Goal: Task Accomplishment & Management: Complete application form

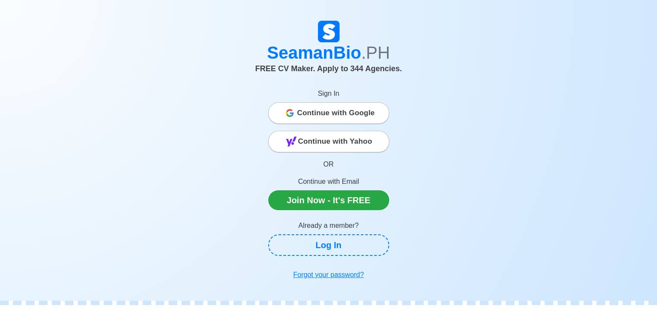
click at [351, 114] on span "Continue with Google" at bounding box center [336, 113] width 78 height 17
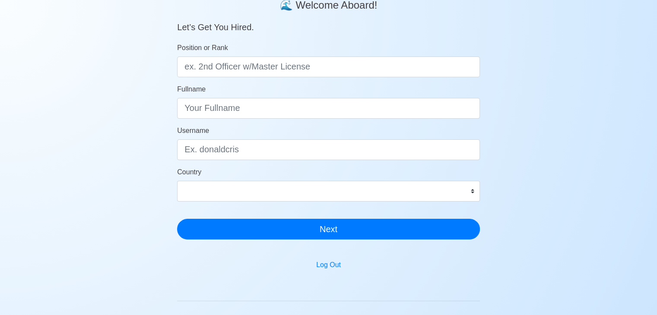
scroll to position [77, 0]
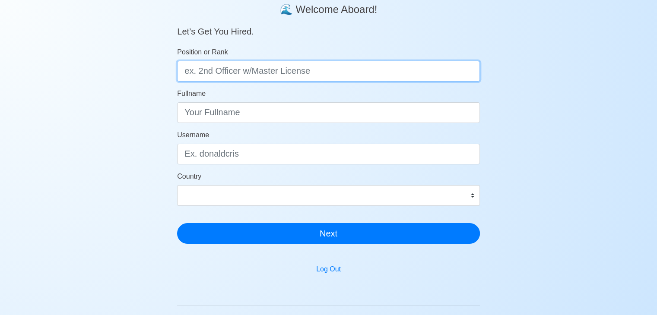
click at [396, 67] on input "Position or Rank" at bounding box center [328, 71] width 303 height 21
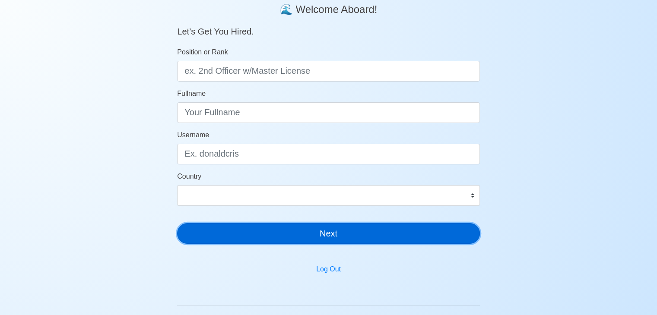
click at [393, 234] on button "Next" at bounding box center [328, 233] width 303 height 21
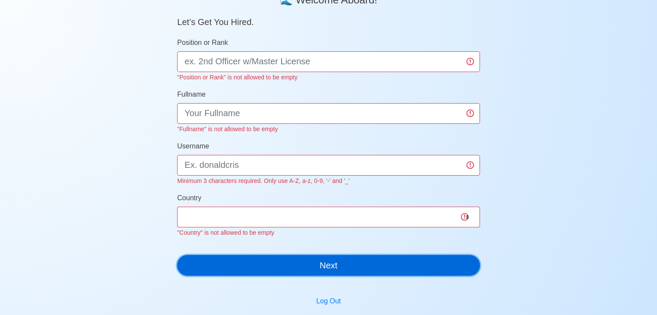
scroll to position [87, 0]
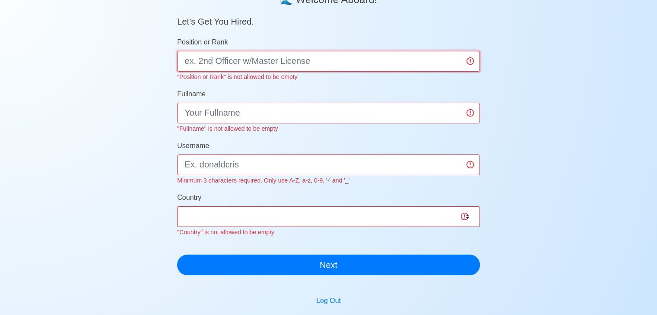
click at [343, 54] on input "Position or Rank" at bounding box center [328, 61] width 303 height 21
type input "2nd officer"
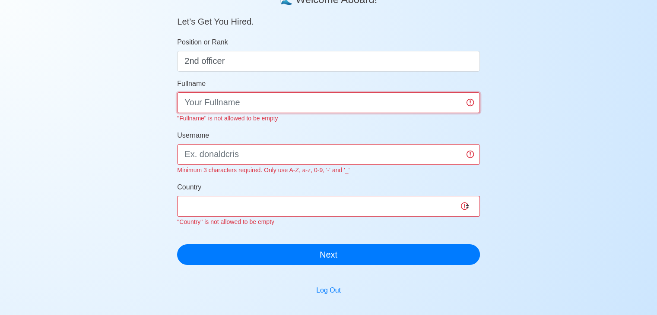
click at [288, 108] on input "Fullname" at bounding box center [328, 102] width 303 height 21
type input "sadasdasd"
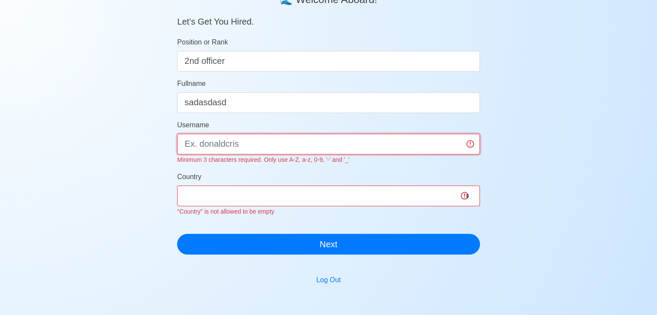
click at [271, 155] on div "Username Minimum 3 characters required. Only use A-Z, a-z, 0-9, '-' and '_'" at bounding box center [328, 142] width 303 height 45
type input "okay"
click at [237, 201] on div "Country [GEOGRAPHIC_DATA] [GEOGRAPHIC_DATA] [GEOGRAPHIC_DATA] [GEOGRAPHIC_DATA]…" at bounding box center [328, 194] width 303 height 45
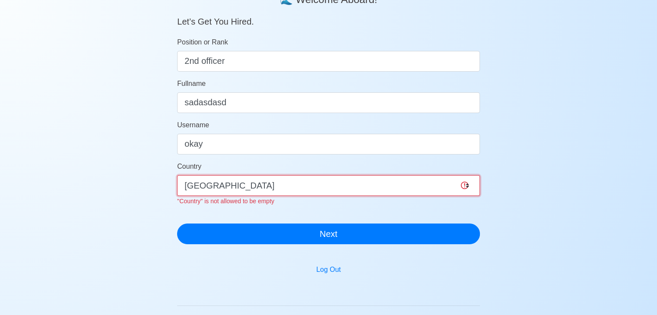
click at [203, 191] on select "[GEOGRAPHIC_DATA] [GEOGRAPHIC_DATA] [GEOGRAPHIC_DATA] [GEOGRAPHIC_DATA] [US_STA…" at bounding box center [328, 185] width 303 height 21
click at [212, 184] on select "[GEOGRAPHIC_DATA] [GEOGRAPHIC_DATA] [GEOGRAPHIC_DATA] [GEOGRAPHIC_DATA] [US_STA…" at bounding box center [328, 185] width 303 height 21
select select "PH"
click at [177, 175] on select "[GEOGRAPHIC_DATA] [GEOGRAPHIC_DATA] [GEOGRAPHIC_DATA] [GEOGRAPHIC_DATA] [US_STA…" at bounding box center [328, 185] width 303 height 21
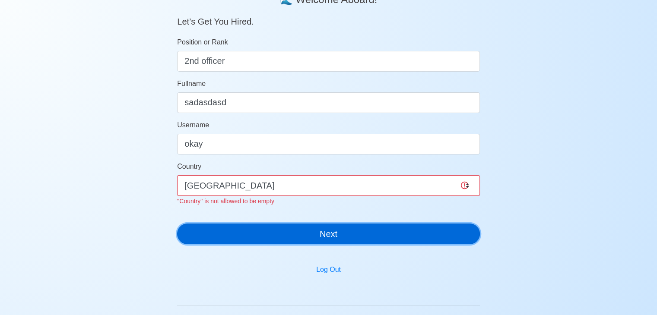
click at [295, 230] on button "Next" at bounding box center [328, 234] width 303 height 21
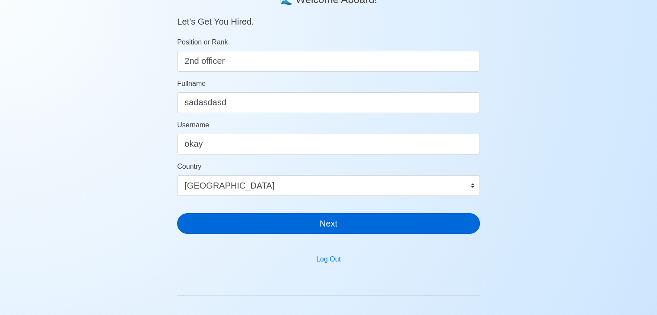
scroll to position [10, 0]
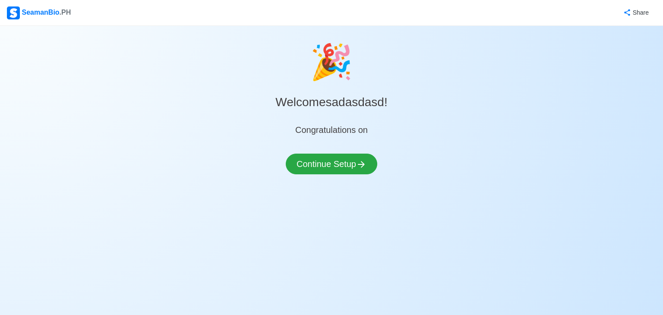
click at [365, 181] on div "Continue Setup" at bounding box center [332, 169] width 92 height 31
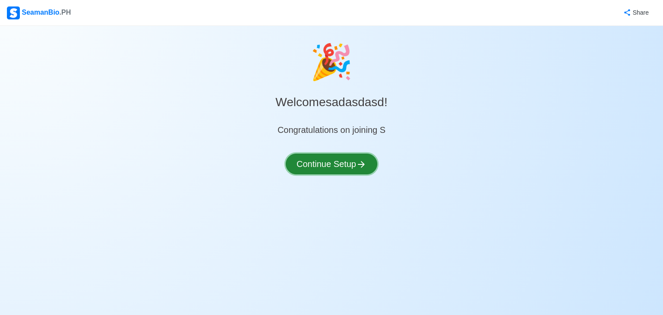
click at [364, 171] on button "Continue Setup" at bounding box center [332, 164] width 92 height 21
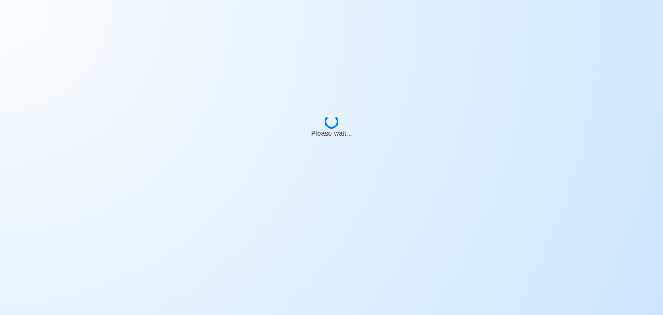
select select "Visible for Hiring"
select select "PH"
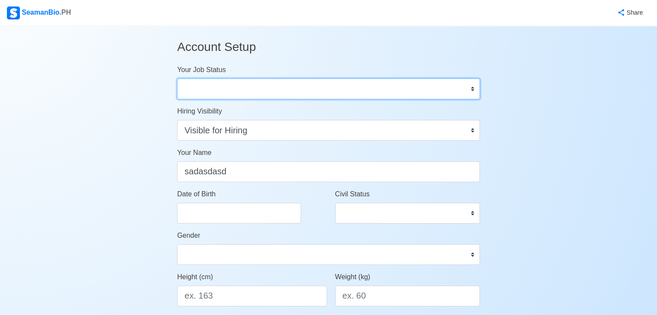
click at [378, 86] on select "Onboard Actively Looking for Job Not Looking for Job" at bounding box center [328, 89] width 303 height 21
select select "Onboard"
click at [177, 79] on select "Onboard Actively Looking for Job Not Looking for Job" at bounding box center [328, 89] width 303 height 21
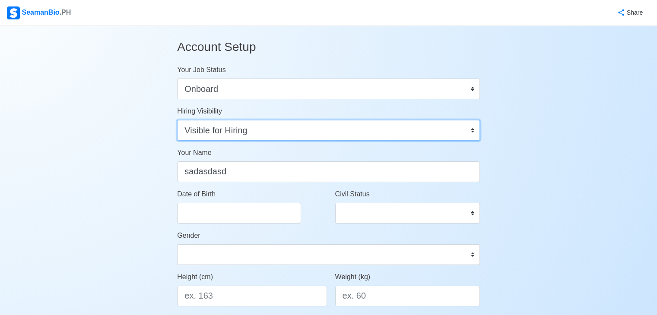
click at [324, 128] on select "Visible for Hiring Not Visible for Hiring" at bounding box center [328, 130] width 303 height 21
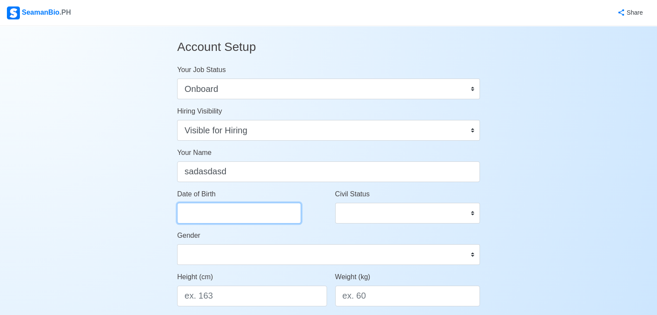
select select "****"
select select "*********"
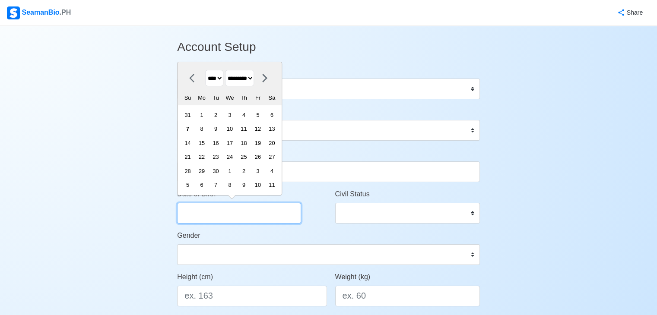
click at [278, 205] on input "Date of Birth" at bounding box center [239, 213] width 124 height 21
click at [278, 163] on div "27" at bounding box center [272, 157] width 12 height 12
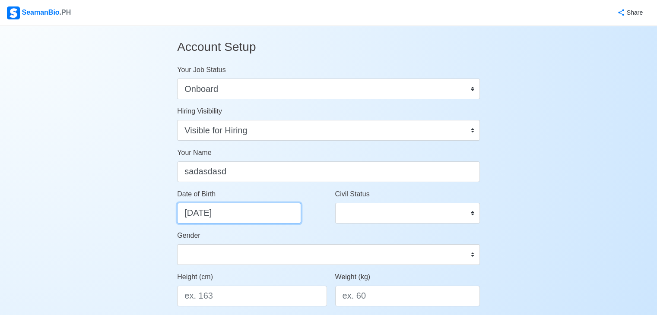
type input "[DATE]"
click at [423, 228] on div "Civil Status Single Married Widowed Separated" at bounding box center [408, 209] width 158 height 41
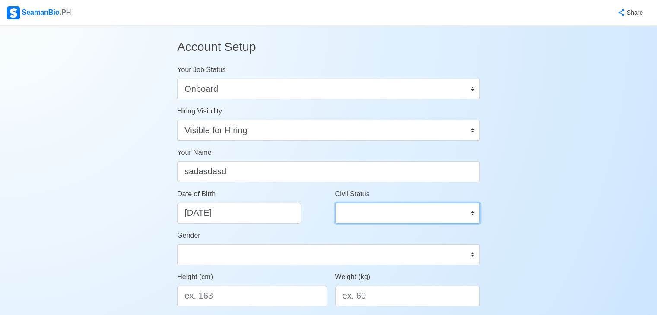
click at [423, 215] on select "Single Married Widowed Separated" at bounding box center [407, 213] width 145 height 21
select select "Single"
click at [335, 203] on select "Single Married Widowed Separated" at bounding box center [407, 213] width 145 height 21
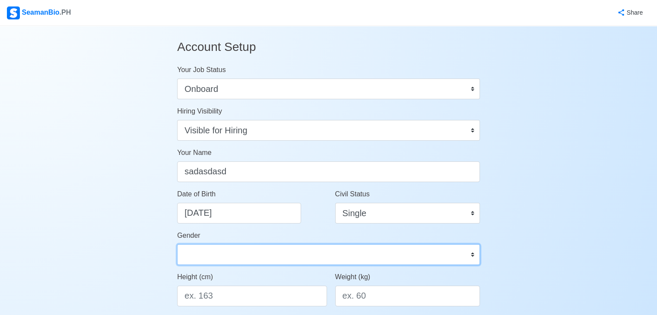
click at [352, 257] on select "[DEMOGRAPHIC_DATA] [DEMOGRAPHIC_DATA]" at bounding box center [328, 254] width 303 height 21
select select "[DEMOGRAPHIC_DATA]"
click at [177, 244] on select "[DEMOGRAPHIC_DATA] [DEMOGRAPHIC_DATA]" at bounding box center [328, 254] width 303 height 21
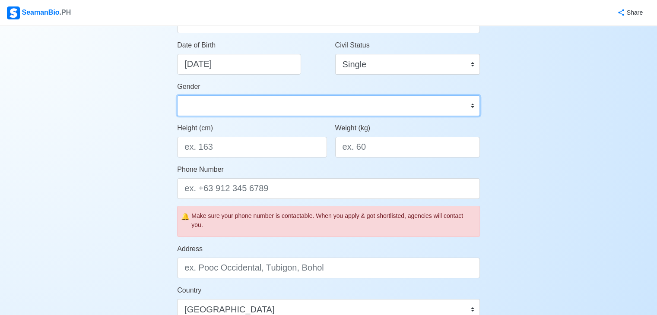
scroll to position [276, 0]
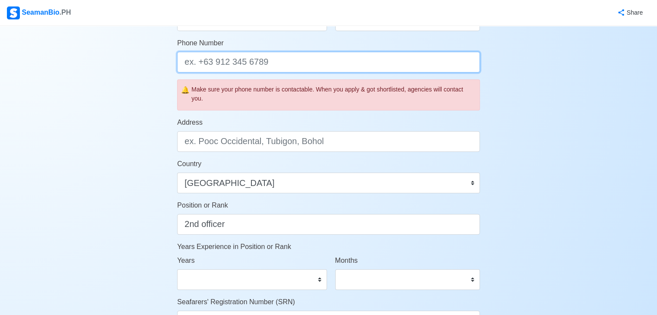
click at [316, 54] on input "Phone Number" at bounding box center [328, 62] width 303 height 21
type input "9"
type input "09222232322"
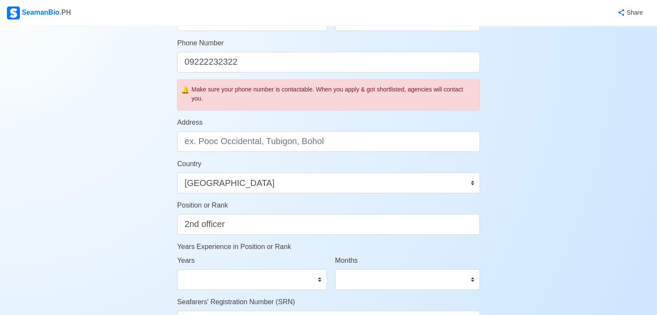
click at [220, 159] on div "Country [GEOGRAPHIC_DATA] [GEOGRAPHIC_DATA] [GEOGRAPHIC_DATA] [GEOGRAPHIC_DATA]…" at bounding box center [328, 176] width 303 height 35
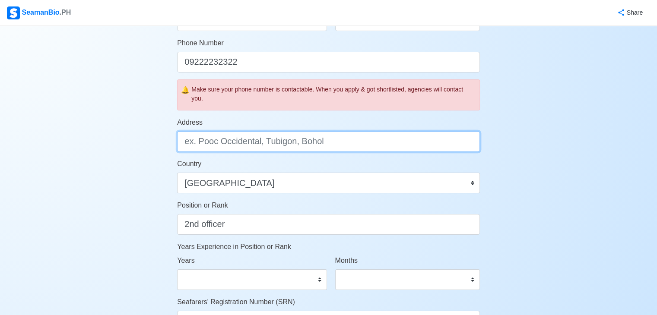
click at [244, 144] on input "Address" at bounding box center [328, 141] width 303 height 21
click at [238, 141] on input "Address" at bounding box center [328, 141] width 303 height 21
type input "tagbilaran bohol"
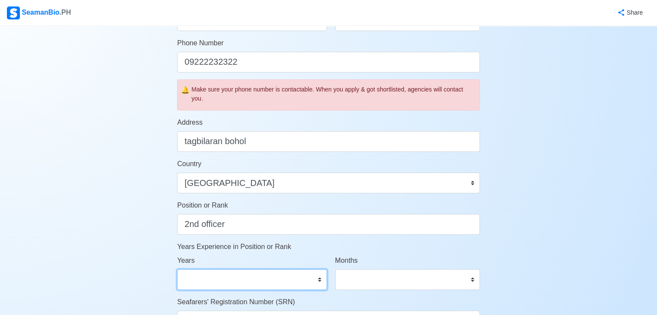
click at [277, 277] on select "0 1 2 3 4 5 6 7 8 9 10 11 12 13 14 15 16 17 18 19 20 21 22 23 24 25 26 27 28 29…" at bounding box center [251, 279] width 149 height 21
select select "17"
click at [177, 269] on select "0 1 2 3 4 5 6 7 8 9 10 11 12 13 14 15 16 17 18 19 20 21 22 23 24 25 26 27 28 29…" at bounding box center [251, 279] width 149 height 21
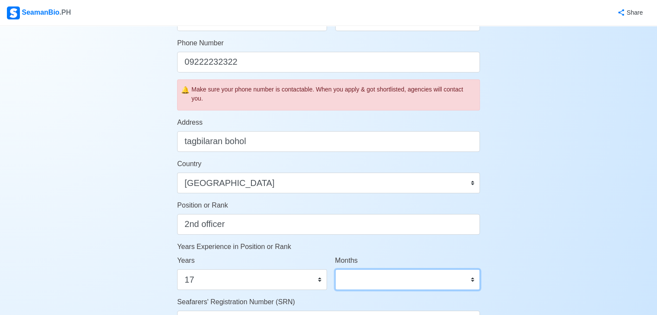
click at [397, 283] on select "0 1 2 3 4 5 6 7 8 9 10 11" at bounding box center [407, 279] width 145 height 21
select select "11"
click at [335, 269] on select "0 1 2 3 4 5 6 7 8 9 10 11" at bounding box center [407, 279] width 145 height 21
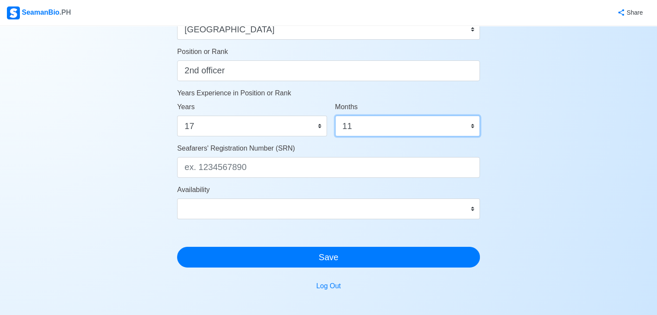
scroll to position [435, 0]
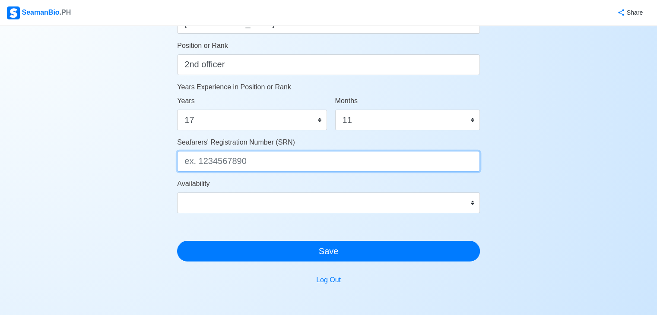
click at [404, 165] on input "Seafarers' Registration Number (SRN)" at bounding box center [328, 161] width 303 height 21
type input "123123"
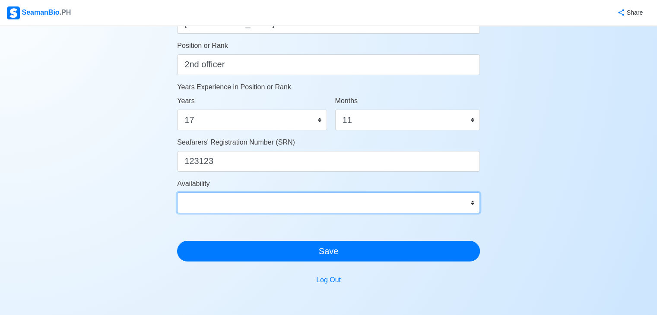
click at [238, 206] on select "Immediate [DATE] [DATE] [DATE] [DATE] [DATE] [DATE] [DATE] [DATE] [DATE]" at bounding box center [328, 203] width 303 height 21
select select "4102416000000"
click at [177, 193] on select "Immediate [DATE] [DATE] [DATE] [DATE] [DATE] [DATE] [DATE] [DATE] [DATE]" at bounding box center [328, 203] width 303 height 21
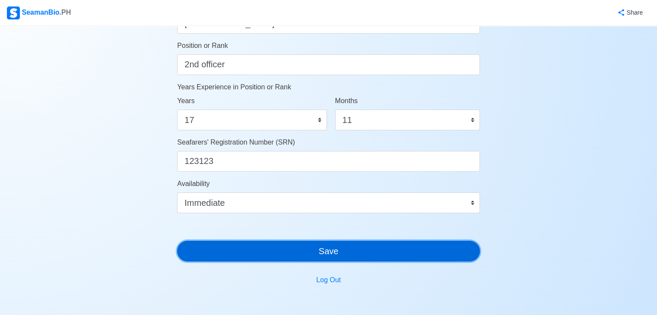
click at [338, 256] on button "Save" at bounding box center [328, 251] width 303 height 21
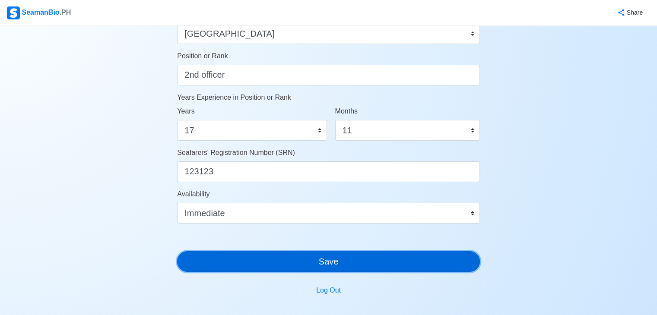
scroll to position [446, 0]
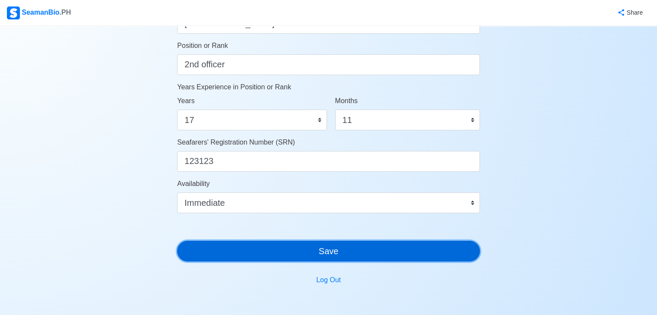
click at [411, 258] on button "Save" at bounding box center [328, 251] width 303 height 21
click at [404, 256] on button "Save" at bounding box center [328, 251] width 303 height 21
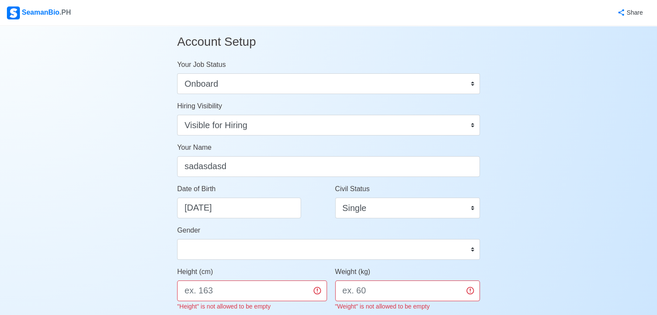
scroll to position [6, 0]
click at [254, 295] on input "Height (cm)" at bounding box center [251, 290] width 149 height 21
type input "163"
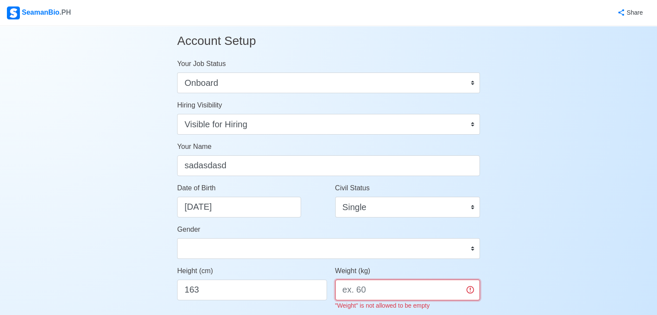
click at [382, 285] on input "Weight (kg)" at bounding box center [407, 290] width 145 height 21
type input "60"
drag, startPoint x: 663, startPoint y: 6, endPoint x: 482, endPoint y: 53, distance: 187.1
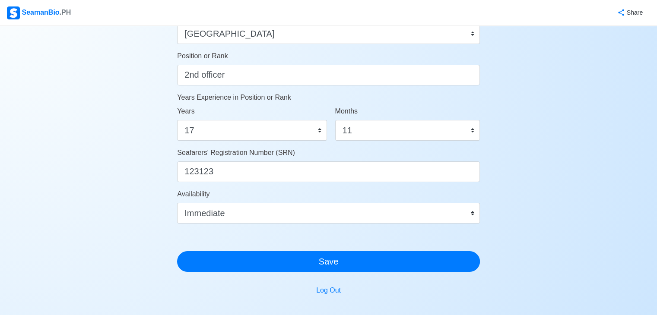
scroll to position [446, 0]
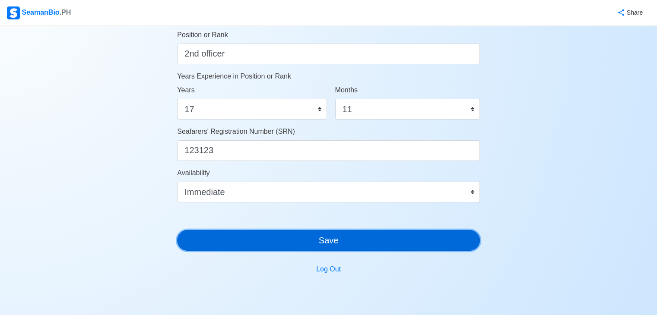
click at [453, 238] on button "Save" at bounding box center [328, 240] width 303 height 21
click at [419, 236] on button "Save" at bounding box center [328, 240] width 303 height 21
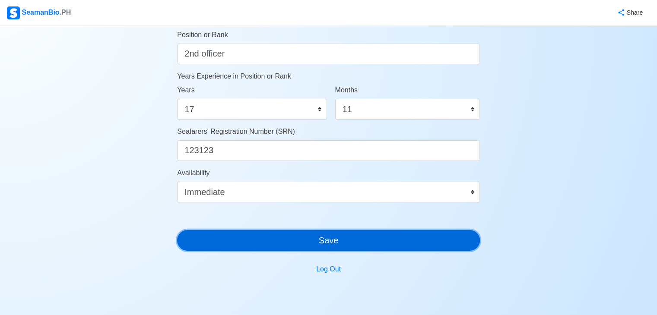
click at [419, 236] on button "Save" at bounding box center [328, 240] width 303 height 21
drag, startPoint x: 419, startPoint y: 236, endPoint x: 663, endPoint y: 209, distance: 245.0
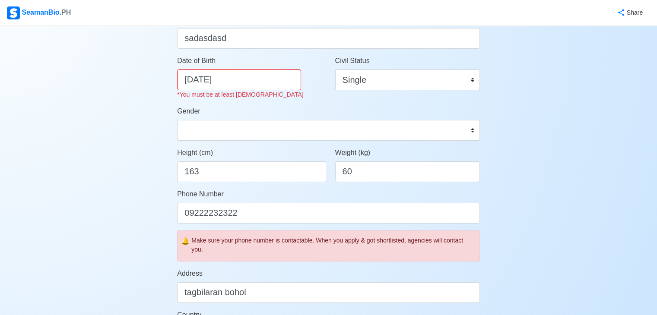
scroll to position [132, 0]
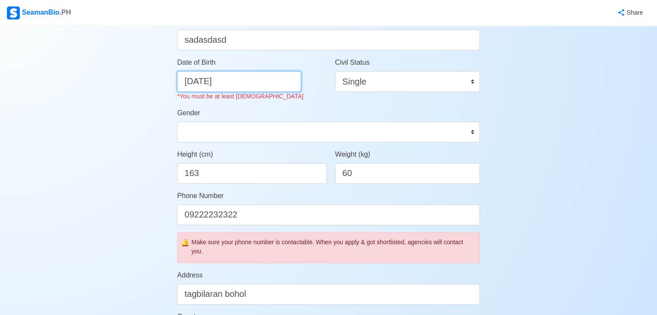
select select "****"
select select "*********"
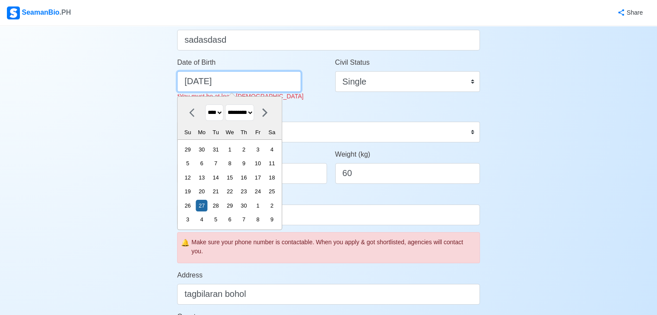
click at [234, 73] on input "[DATE]" at bounding box center [239, 81] width 124 height 21
type input "[DATE]"
select select "****"
type input "09/27/2"
select select "****"
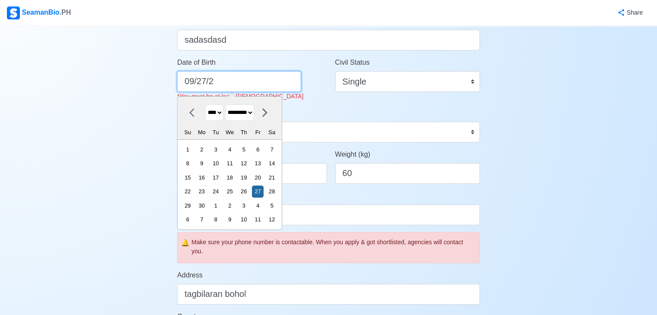
type input "09/27/"
select select "****"
type input "09/27/1"
select select "****"
type input "[DATE]"
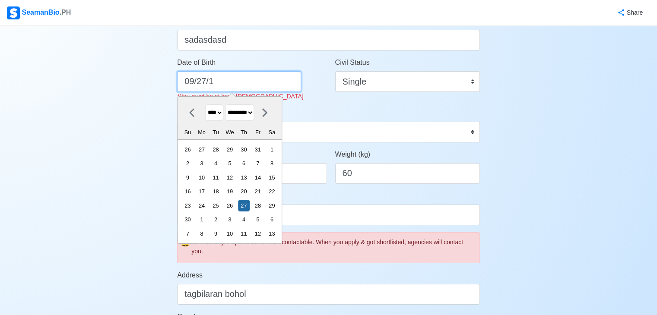
select select "****"
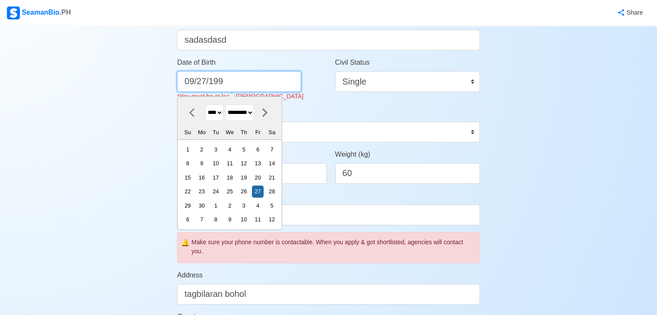
type input "[DATE]"
select select "****"
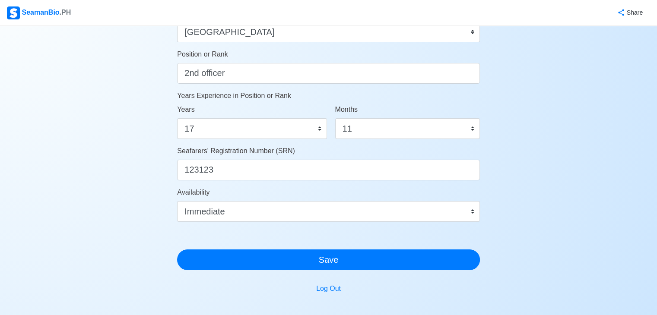
scroll to position [459, 0]
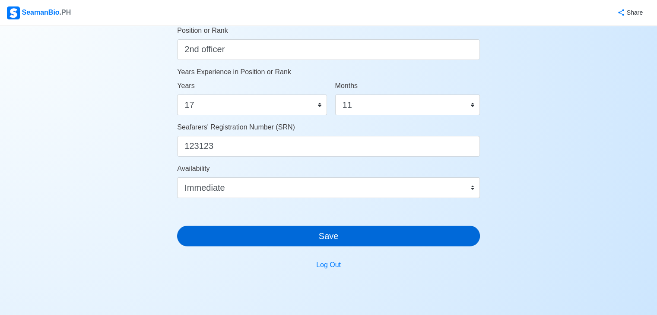
type input "[DATE]"
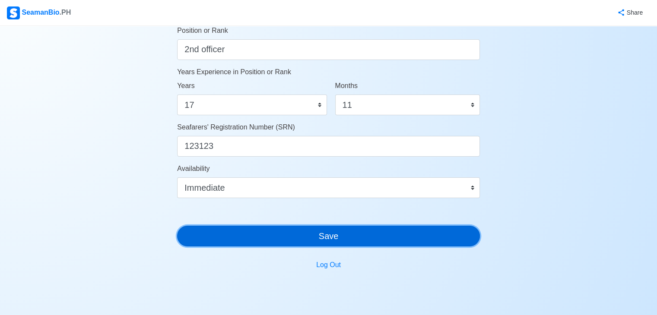
click at [425, 228] on button "Save" at bounding box center [328, 236] width 303 height 21
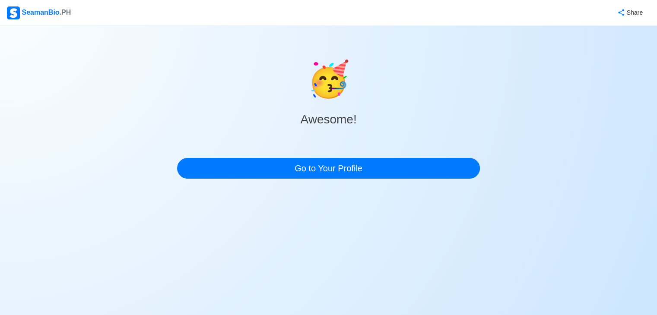
scroll to position [0, 0]
click at [330, 153] on div "🥳 Awesome! Go to Your Profile" at bounding box center [332, 116] width 306 height 125
click at [329, 157] on div "🥳 Awesome! Go to Your Profile" at bounding box center [332, 116] width 306 height 125
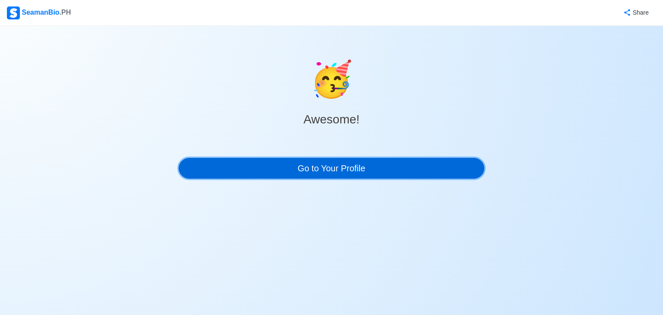
click at [331, 165] on link "Go to Your Profile" at bounding box center [332, 168] width 306 height 21
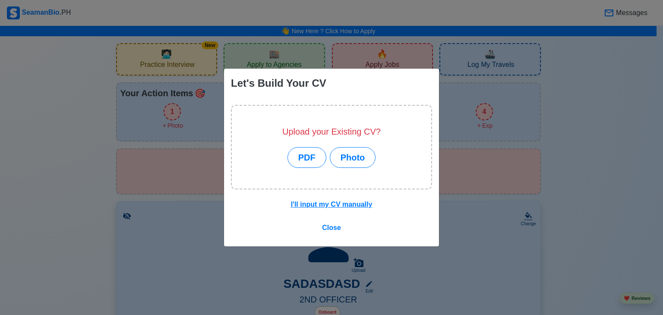
click at [336, 241] on div "I'll input my CV manually Close" at bounding box center [331, 221] width 215 height 50
click at [336, 231] on span "Close" at bounding box center [331, 227] width 19 height 7
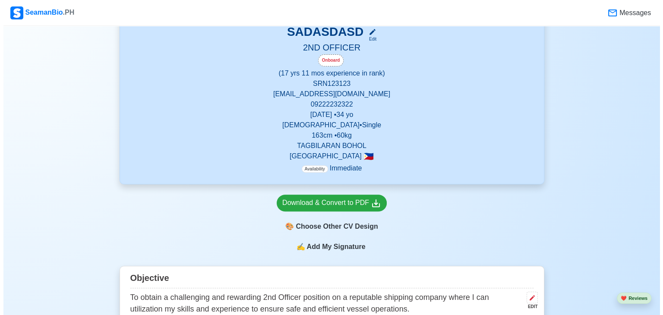
scroll to position [280, 0]
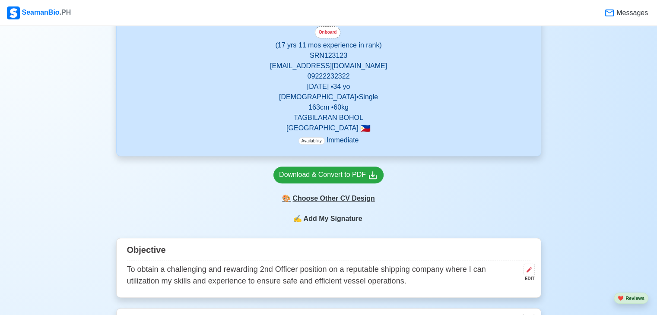
click at [344, 200] on div "🎨 Choose Other CV Design" at bounding box center [328, 198] width 110 height 16
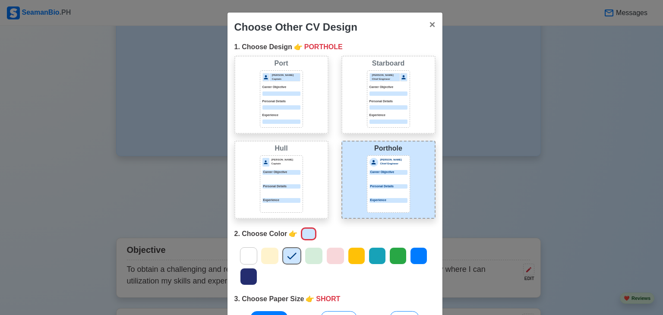
click at [320, 259] on div at bounding box center [335, 266] width 214 height 41
click at [390, 253] on div at bounding box center [398, 255] width 17 height 17
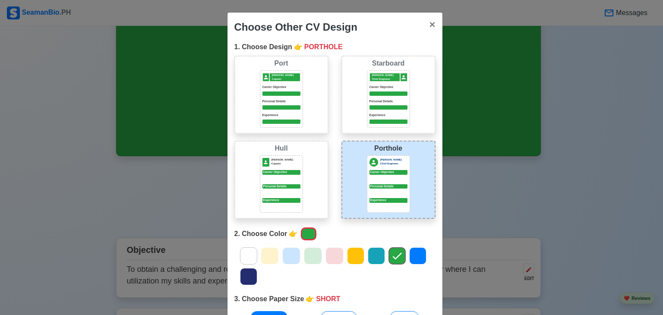
click at [377, 259] on icon at bounding box center [376, 256] width 13 height 13
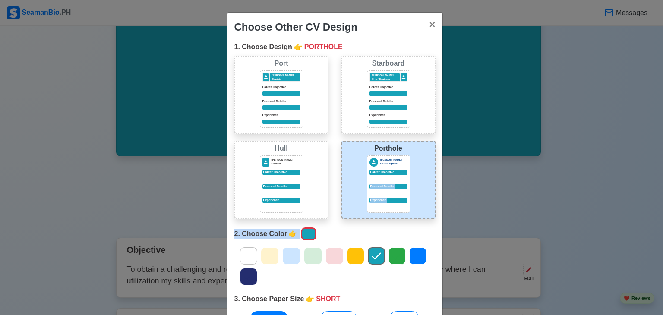
drag, startPoint x: 654, startPoint y: 173, endPoint x: 663, endPoint y: 250, distance: 77.4
click at [663, 250] on div "Choose Other CV Design × Close 1. Choose Design 👉 PORTHOLE Port [PERSON_NAME] C…" at bounding box center [331, 157] width 663 height 315
click at [592, 197] on div "Choose Other CV Design × Close 1. Choose Design 👉 PORTHOLE Port [PERSON_NAME] C…" at bounding box center [331, 157] width 663 height 315
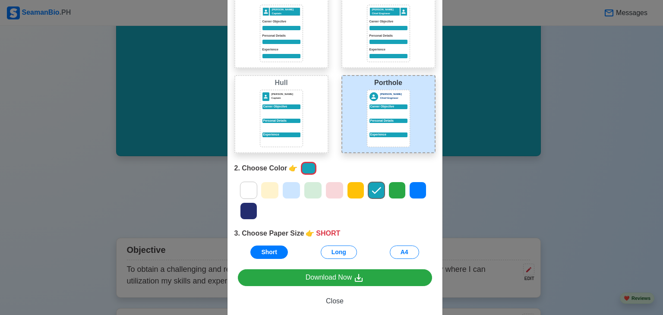
scroll to position [82, 0]
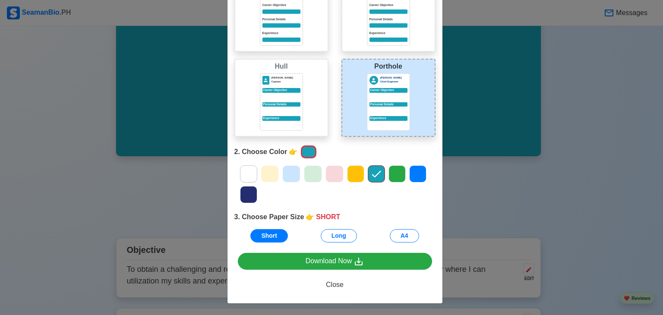
click at [285, 171] on icon at bounding box center [291, 174] width 13 height 13
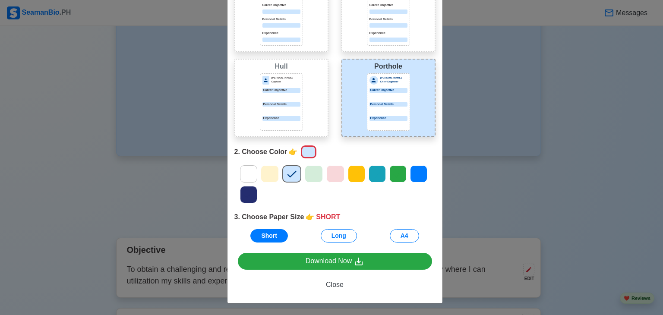
click at [431, 171] on div at bounding box center [335, 184] width 214 height 41
click at [417, 176] on icon at bounding box center [418, 174] width 13 height 13
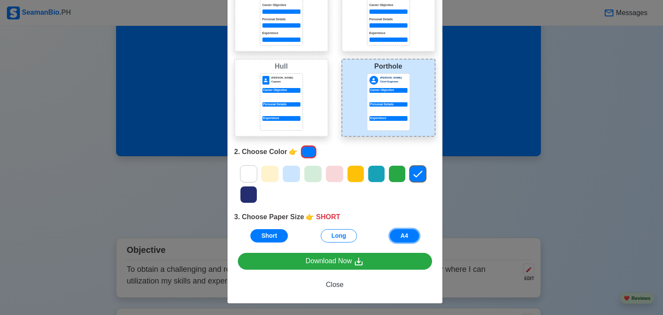
click at [395, 237] on button "A4" at bounding box center [404, 235] width 29 height 13
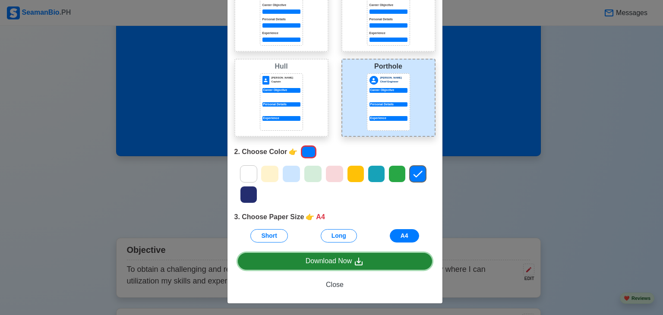
click at [375, 266] on link "Download Now" at bounding box center [335, 261] width 194 height 17
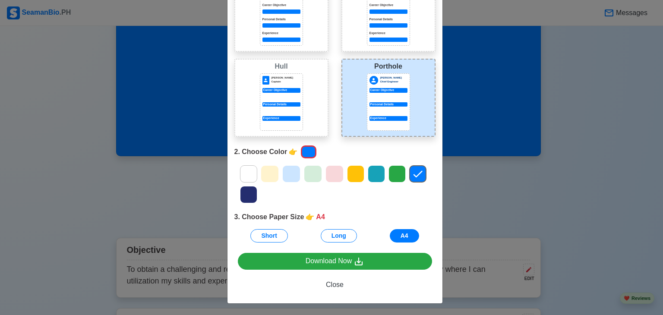
click at [510, 185] on div "Choose Other CV Design × Close 1. Choose Design 👉 PORTHOLE Port [PERSON_NAME] C…" at bounding box center [331, 157] width 663 height 315
click at [472, 213] on div "Choose Other CV Design × Close 1. Choose Design 👉 PORTHOLE Port [PERSON_NAME] C…" at bounding box center [331, 157] width 663 height 315
click at [336, 285] on span "Close" at bounding box center [335, 284] width 18 height 7
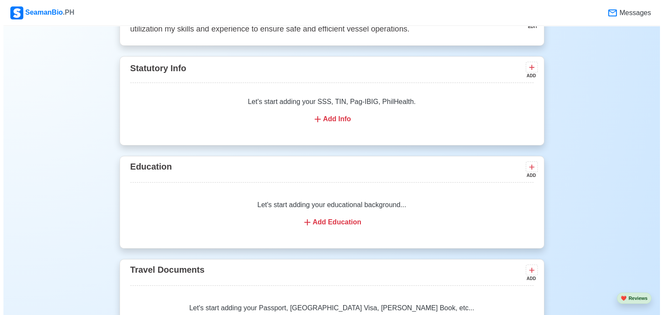
scroll to position [535, 0]
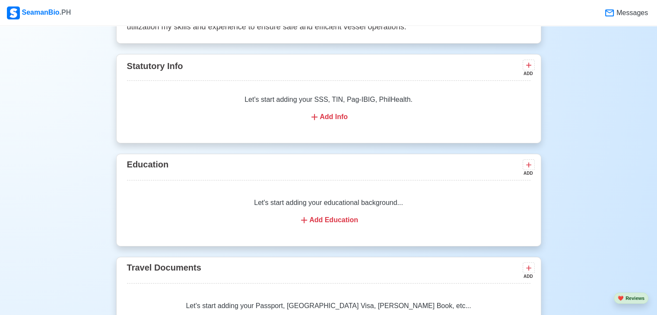
click at [334, 124] on div "Let's start adding your SSS, TIN, Pag-IBIG, PhilHealth. Add Info" at bounding box center [328, 108] width 403 height 48
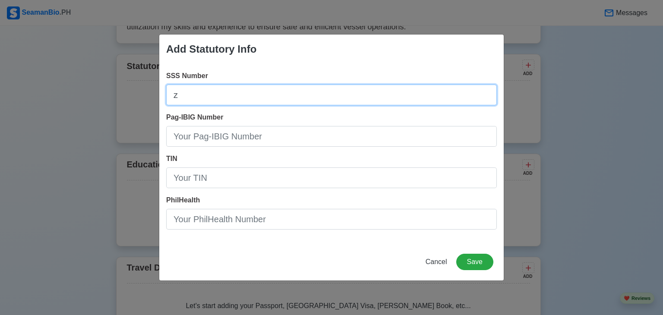
click at [288, 87] on input "z" at bounding box center [331, 95] width 331 height 21
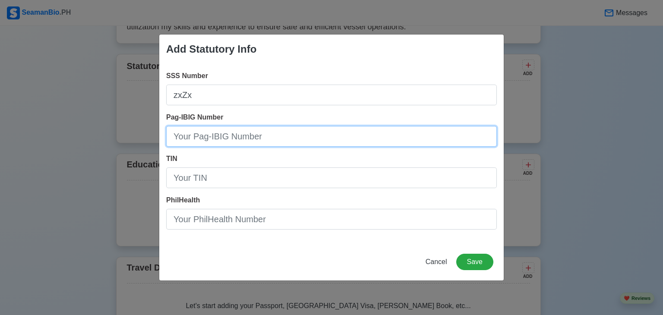
click at [235, 137] on input "Pag-IBIG Number" at bounding box center [331, 136] width 331 height 21
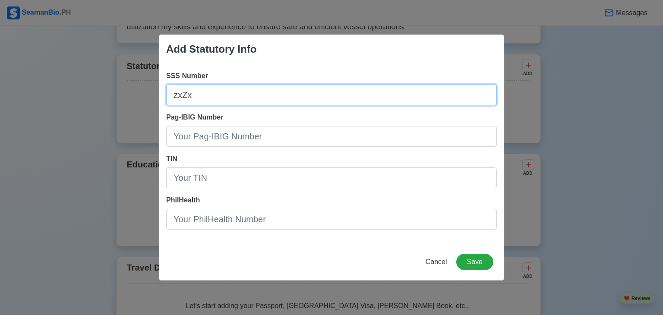
drag, startPoint x: 272, startPoint y: 86, endPoint x: 218, endPoint y: 95, distance: 55.2
click at [218, 95] on input "zxZx" at bounding box center [331, 95] width 331 height 21
type input "z"
type input "12312312"
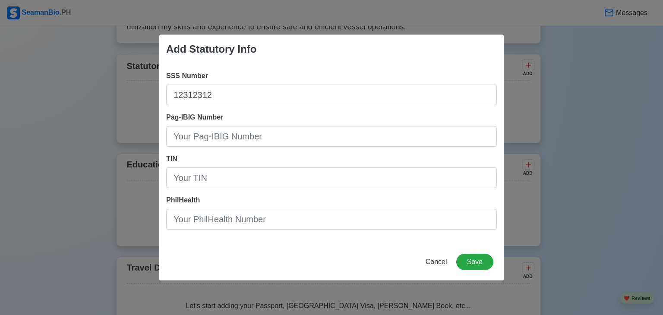
click at [191, 152] on div "SSS Number 12312312 Pag-IBIG Number TIN PhilHealth" at bounding box center [331, 154] width 345 height 180
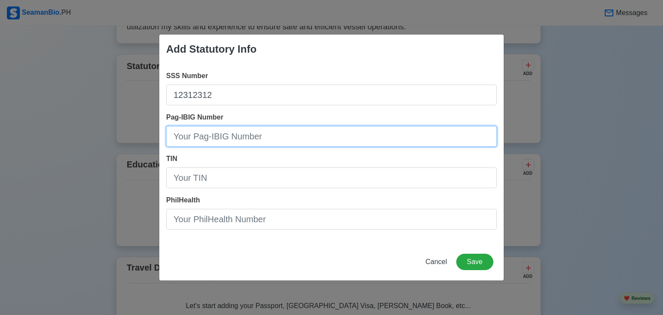
click at [221, 128] on input "Pag-IBIG Number" at bounding box center [331, 136] width 331 height 21
type input "23142134"
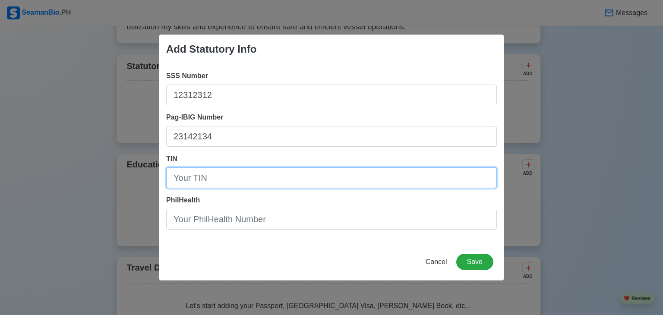
click at [218, 177] on input "TIN" at bounding box center [331, 178] width 331 height 21
type input "21342134123"
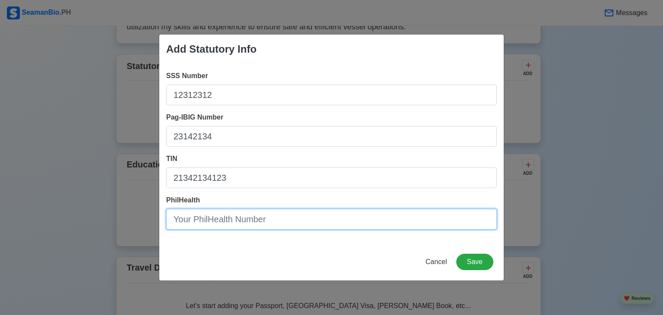
click at [215, 214] on input "PhilHealth" at bounding box center [331, 219] width 331 height 21
type input "23421342134"
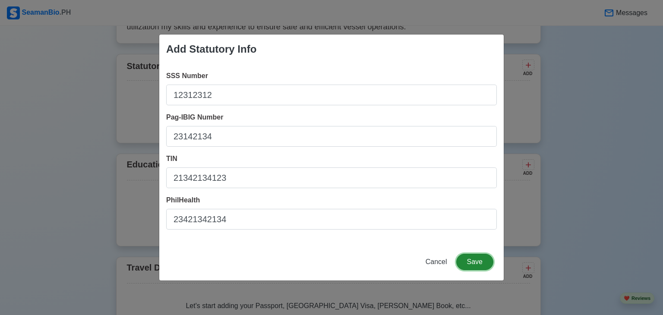
click at [468, 263] on button "Save" at bounding box center [474, 262] width 37 height 16
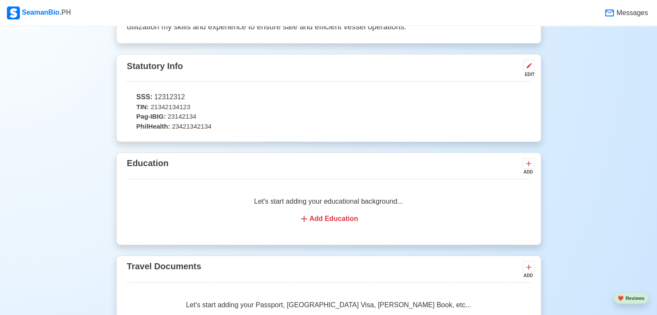
click at [384, 225] on div "Let's start adding your educational background... Add Education" at bounding box center [328, 210] width 403 height 48
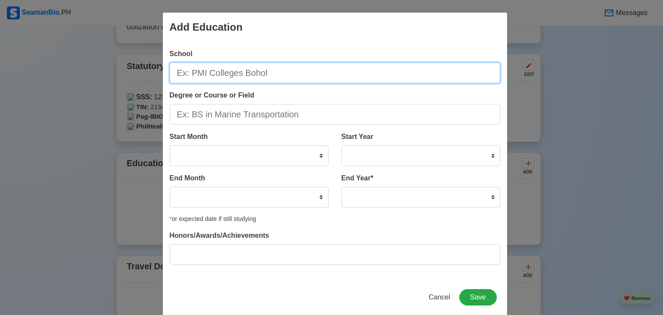
click at [290, 71] on input "School" at bounding box center [335, 73] width 331 height 21
type input "PMI"
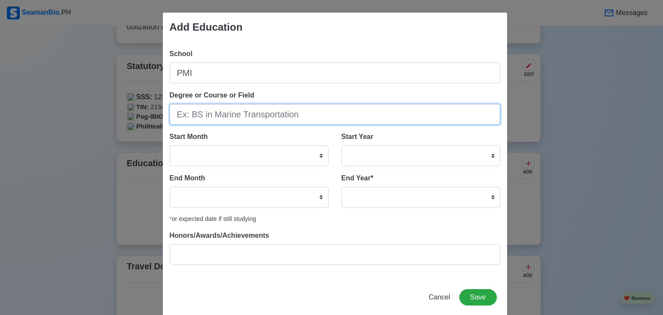
click at [270, 108] on input "Degree or Course or Field" at bounding box center [335, 114] width 331 height 21
type input "V"
type input "BS marine"
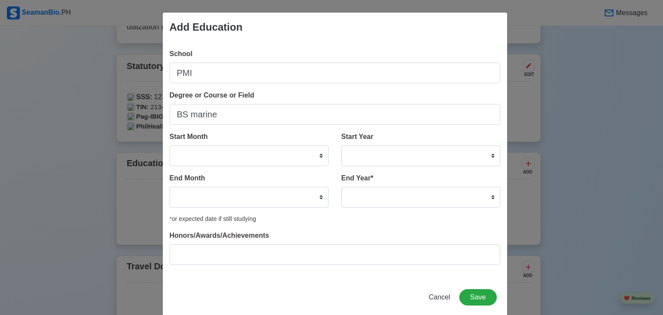
click at [243, 166] on div "Start Month January February March April May June July August September October…" at bounding box center [252, 152] width 165 height 41
click at [250, 162] on select "January February March April May June July August September October November De…" at bounding box center [249, 156] width 159 height 21
select select "November"
click at [170, 146] on select "January February March April May June July August September October November De…" at bounding box center [249, 156] width 159 height 21
click at [348, 150] on select "2025 2024 2023 2022 2021 2020 2019 2018 2017 2016 2015 2014 2013 2012 2011 2010…" at bounding box center [421, 156] width 159 height 21
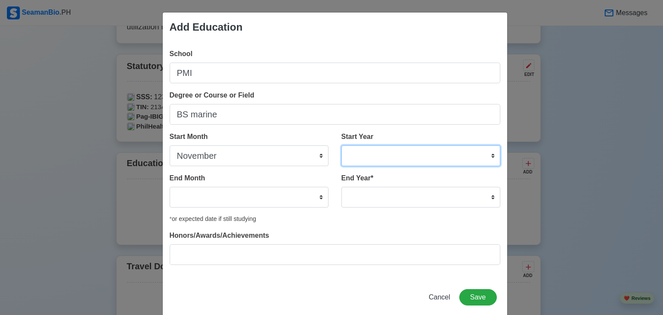
select select "2014"
click at [342, 146] on select "2025 2024 2023 2022 2021 2020 2019 2018 2017 2016 2015 2014 2013 2012 2011 2010…" at bounding box center [421, 156] width 159 height 21
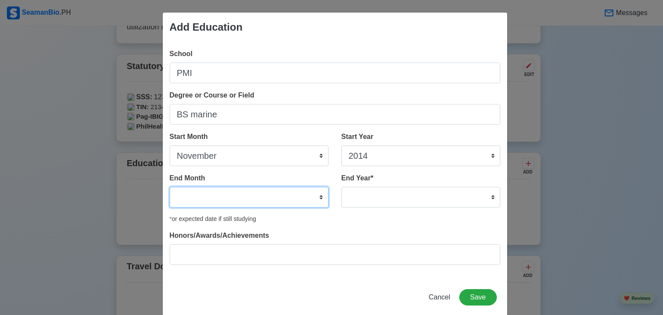
click at [245, 190] on select "January February March April May June July August September October November De…" at bounding box center [249, 197] width 159 height 21
select select "August"
click at [170, 187] on select "January February March April May June July August September October November De…" at bounding box center [249, 197] width 159 height 21
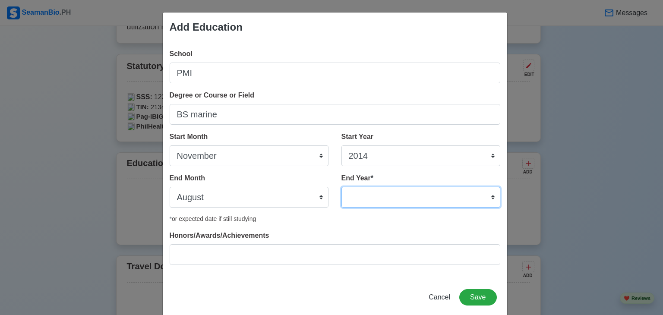
click at [376, 187] on select "2035 2034 2033 2032 2031 2030 2029 2028 2027 2026 2025 2024 2023 2022 2021 2020…" at bounding box center [421, 197] width 159 height 21
select select "2023"
click at [342, 187] on select "2035 2034 2033 2032 2031 2030 2029 2028 2027 2026 2025 2024 2023 2022 2021 2020…" at bounding box center [421, 197] width 159 height 21
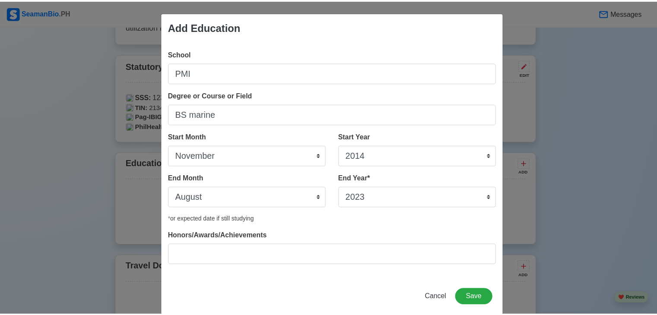
scroll to position [13, 0]
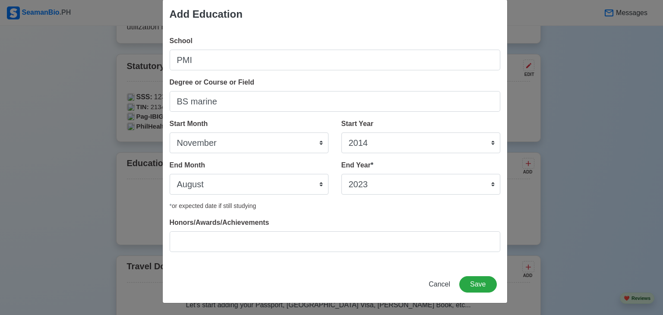
click at [421, 227] on div "Honors/Awards/Achievements" at bounding box center [335, 235] width 331 height 35
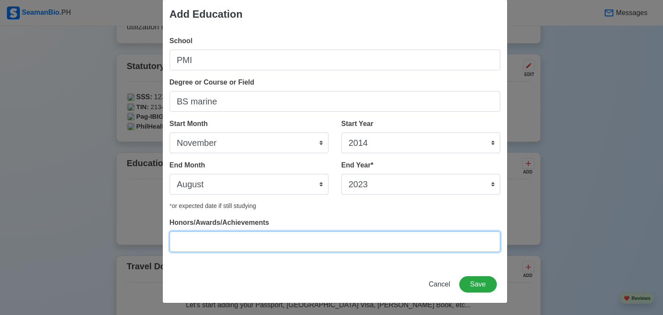
click at [392, 244] on input "Honors/Awards/Achievements" at bounding box center [335, 241] width 331 height 21
type input "have"
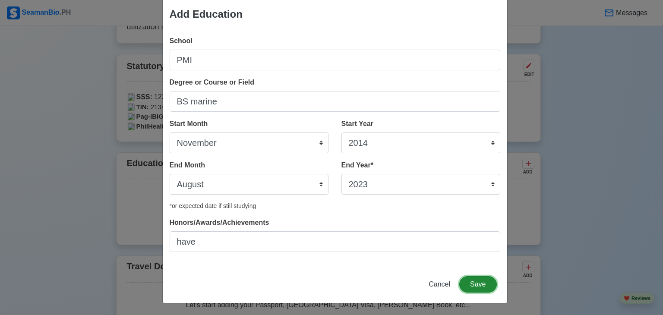
click at [479, 280] on button "Save" at bounding box center [477, 284] width 37 height 16
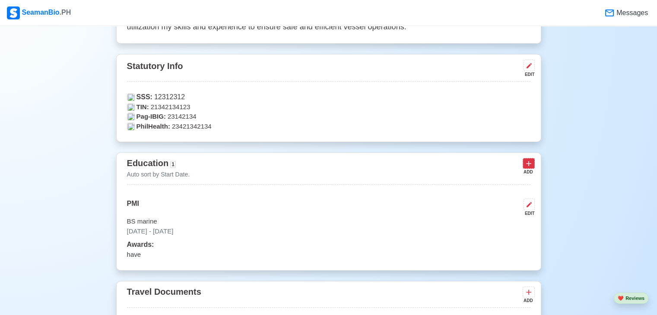
click at [531, 161] on icon at bounding box center [528, 163] width 9 height 9
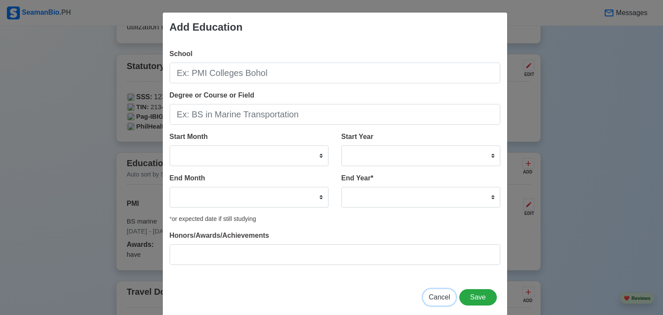
click at [435, 297] on span "Cancel" at bounding box center [440, 297] width 22 height 7
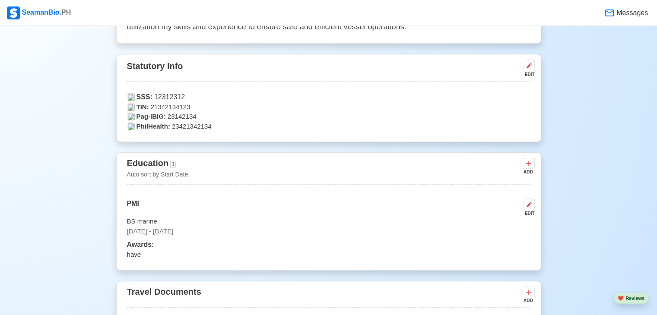
click at [535, 165] on div "Education 1 Auto sort by Start Date. ADD PMI EDIT BS marine [DATE] - [DATE] Awa…" at bounding box center [328, 211] width 425 height 118
click at [532, 164] on icon at bounding box center [528, 163] width 9 height 9
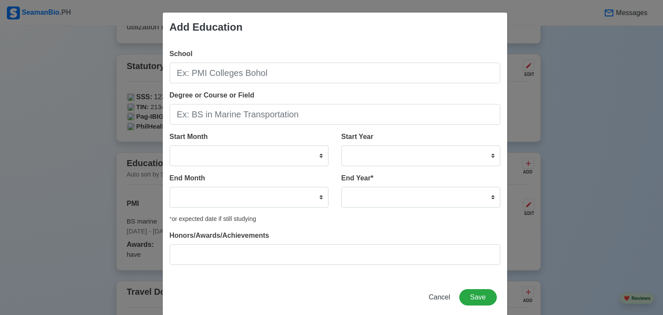
click at [629, 124] on div "Add Education School Degree or Course or Field Start Month January February Mar…" at bounding box center [331, 157] width 663 height 315
click at [638, 119] on div "Add Education School Degree or Course or Field Start Month January February Mar…" at bounding box center [331, 157] width 663 height 315
click at [448, 299] on span "Cancel" at bounding box center [440, 297] width 22 height 7
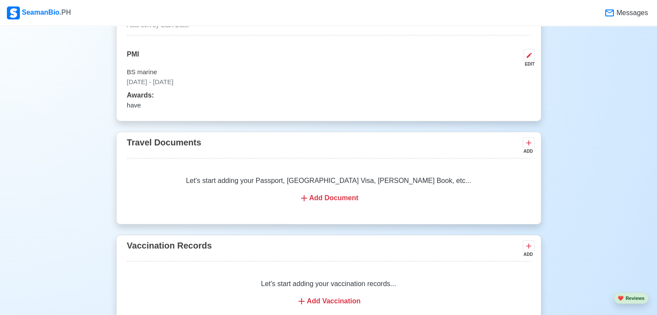
scroll to position [682, 0]
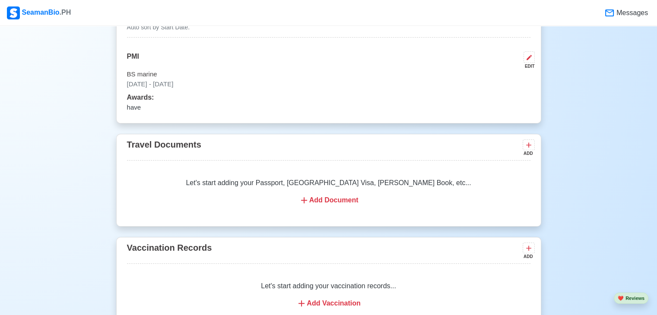
click at [359, 195] on div "Add Document" at bounding box center [328, 200] width 383 height 10
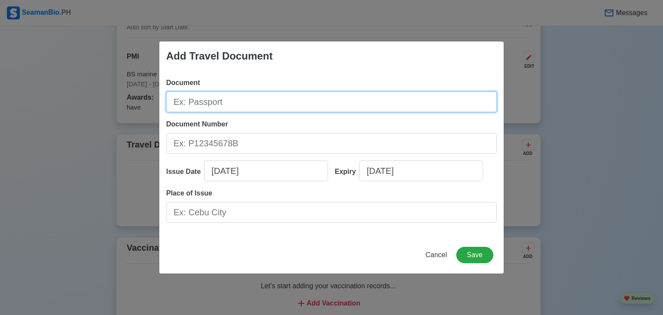
click at [308, 111] on input "Document" at bounding box center [331, 102] width 331 height 21
type input "qqweqwe"
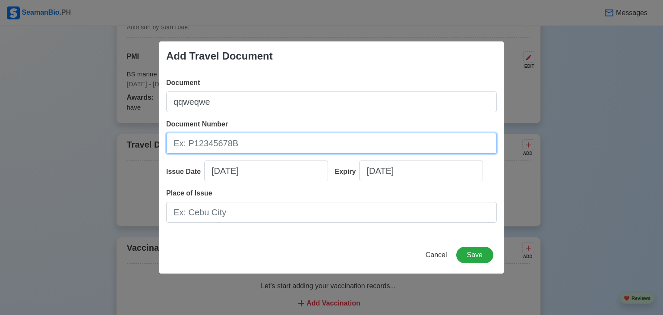
click at [258, 152] on input "Document Number" at bounding box center [331, 143] width 331 height 21
type input "wqeqwe"
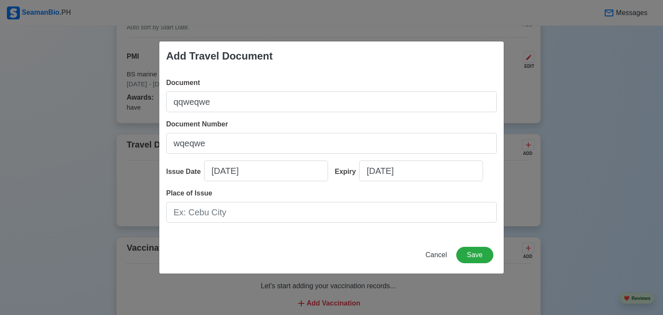
click at [247, 228] on div "Document qqweqwe Document Number wqeqwe Issue Date [DATE] Expiry [DATE] Place o…" at bounding box center [331, 154] width 345 height 166
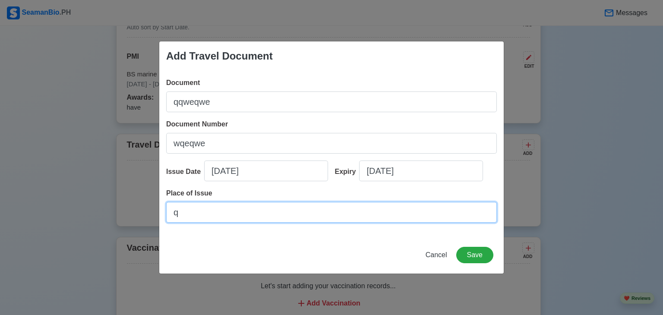
click at [252, 218] on input "q" at bounding box center [331, 212] width 331 height 21
type input "qwewqewq"
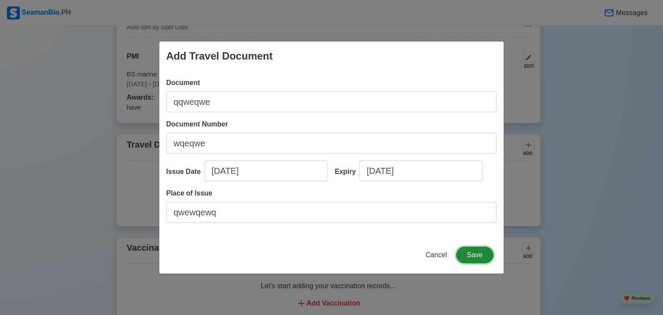
click at [489, 254] on button "Save" at bounding box center [474, 255] width 37 height 16
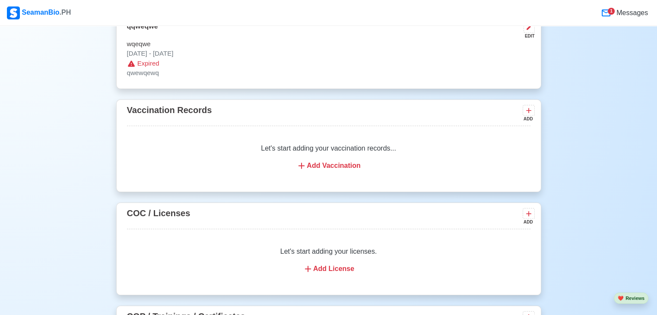
scroll to position [836, 0]
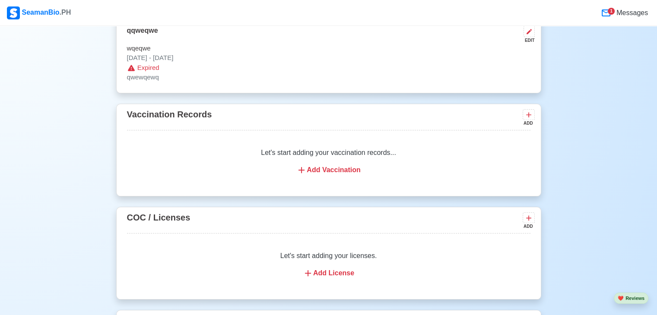
click at [448, 179] on div "Let's start adding your vaccination records... Add Vaccination" at bounding box center [328, 161] width 403 height 48
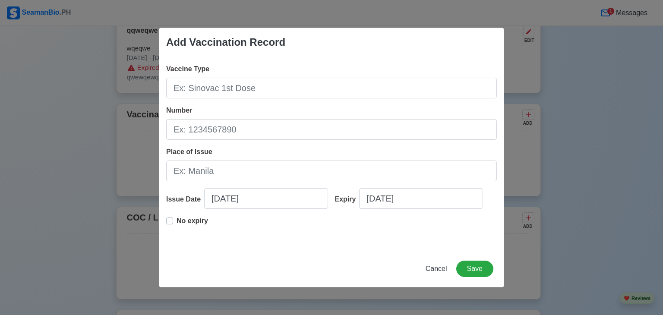
click at [307, 99] on div "Vaccine Type Number Place of Issue Issue Date [DATE] Expiry [DATE] No expiry" at bounding box center [331, 153] width 345 height 193
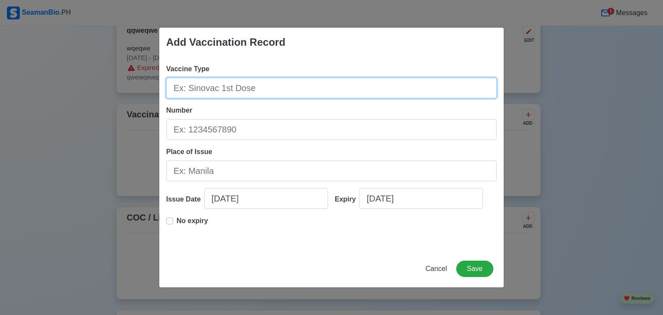
click at [337, 96] on input "Vaccine Type" at bounding box center [331, 88] width 331 height 21
type input "qwdwq"
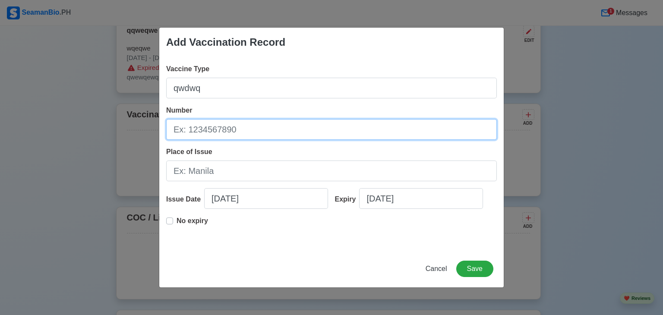
click at [244, 133] on input "Number" at bounding box center [331, 129] width 331 height 21
type input "21312312"
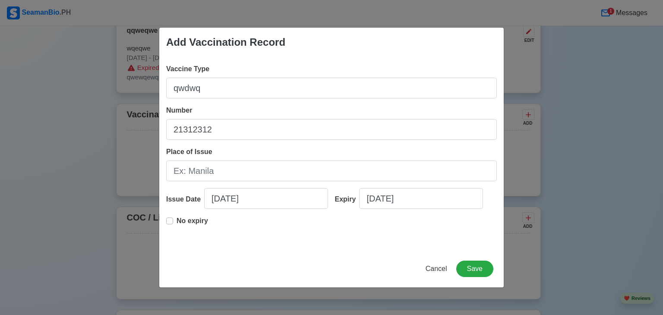
click at [230, 184] on div "Vaccine Type qwdwq Number 21312312 Place of Issue Issue Date [DATE] Expiry [DAT…" at bounding box center [331, 153] width 345 height 193
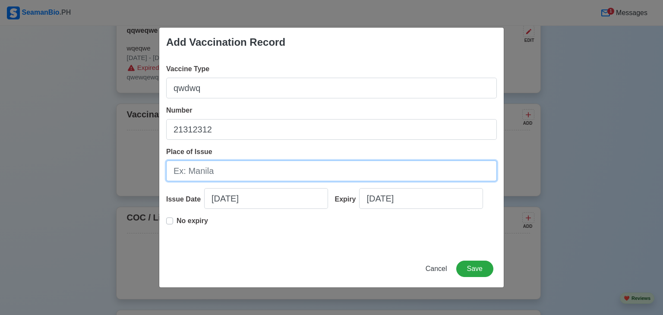
click at [238, 177] on input "Place of Issue" at bounding box center [331, 171] width 331 height 21
type input "2"
type input "[GEOGRAPHIC_DATA]"
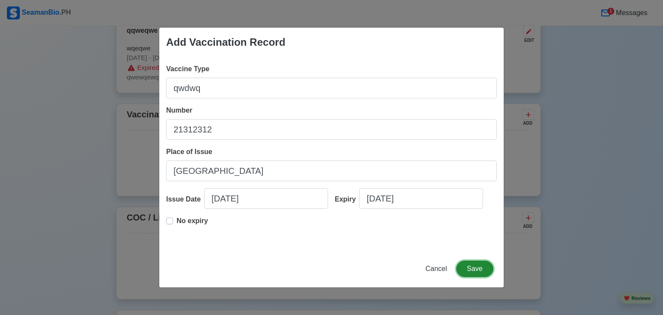
click at [473, 275] on button "Save" at bounding box center [474, 269] width 37 height 16
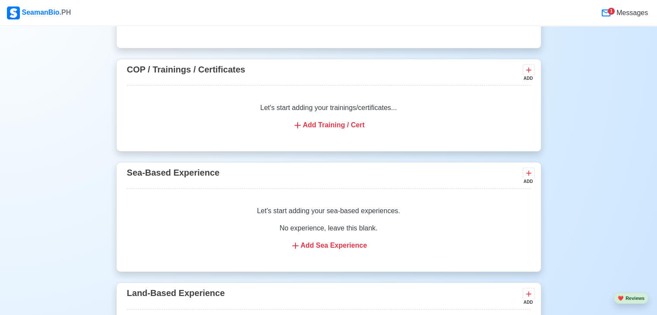
scroll to position [1105, 0]
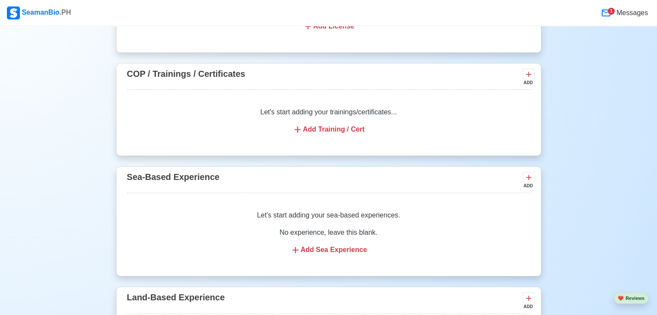
click at [352, 114] on div "Let's start adding your trainings/certificates... Add Training / Cert" at bounding box center [328, 121] width 403 height 48
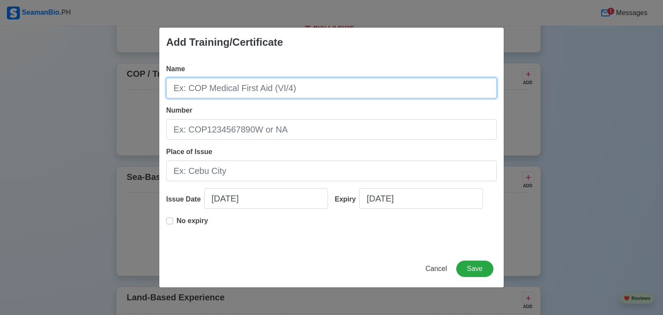
click at [305, 91] on input "Name" at bounding box center [331, 88] width 331 height 21
type input "asdasd"
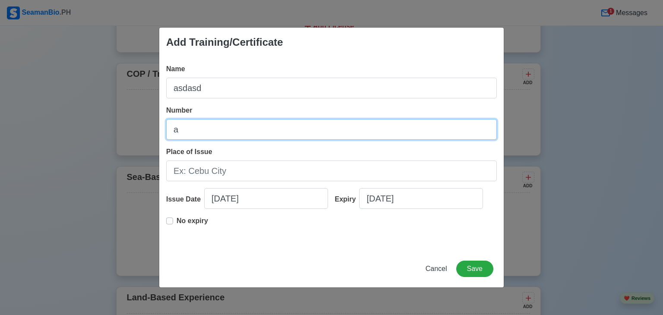
click at [276, 127] on input "a" at bounding box center [331, 129] width 331 height 21
type input "aasdasd"
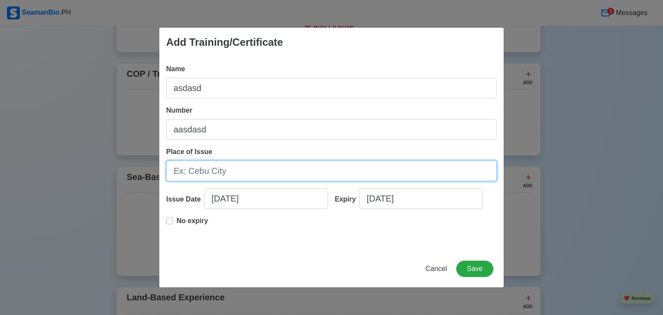
click at [255, 168] on input "Place of Issue" at bounding box center [331, 171] width 331 height 21
type input "qweqwe"
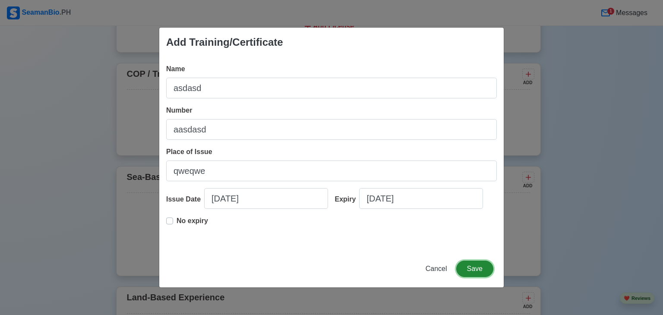
click at [484, 273] on button "Save" at bounding box center [474, 269] width 37 height 16
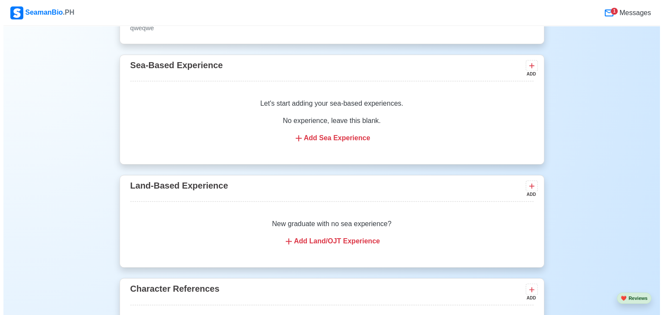
scroll to position [1233, 0]
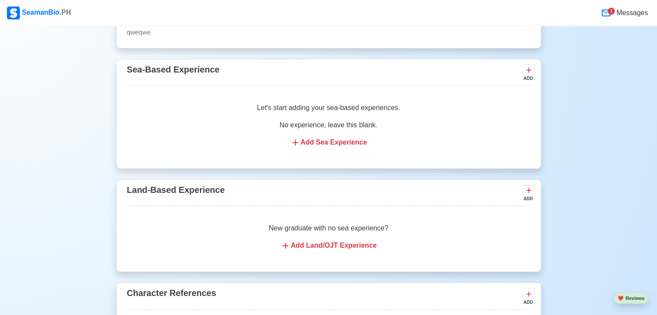
click at [347, 131] on div "Let's start adding your sea-based experiences. No experience, leave this blank.…" at bounding box center [328, 125] width 403 height 66
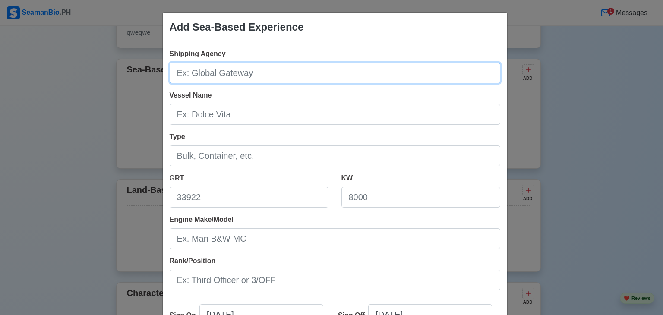
click at [271, 82] on input "Shipping Agency" at bounding box center [335, 73] width 331 height 21
type input "sadasda"
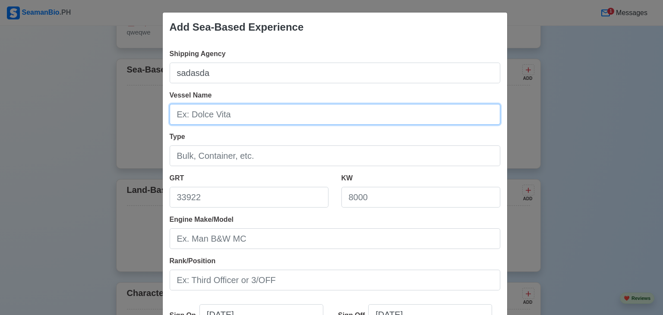
click at [237, 120] on input "Vessel Name" at bounding box center [335, 114] width 331 height 21
type input "asdasd"
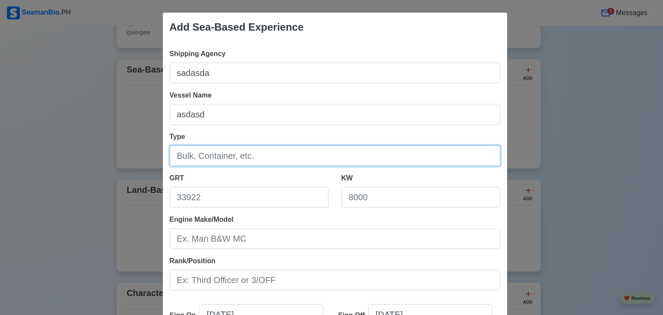
click at [224, 146] on input "Type" at bounding box center [335, 156] width 331 height 21
type input "asdasdas"
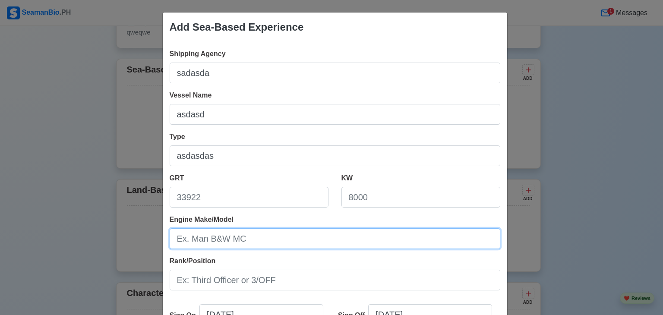
click at [242, 241] on input "Engine Make/Model" at bounding box center [335, 238] width 331 height 21
type input "asdasdasdasdasdasd"
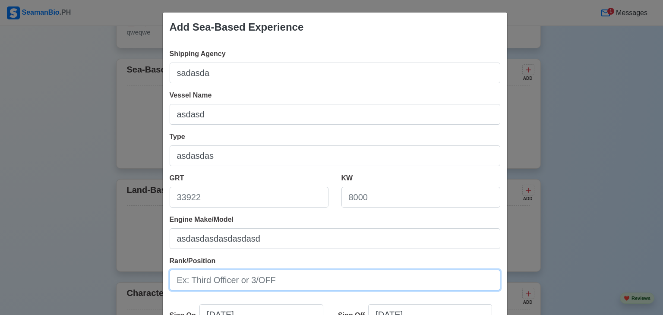
click at [228, 287] on input "Rank/Position" at bounding box center [335, 280] width 331 height 21
type input "asdasdsa"
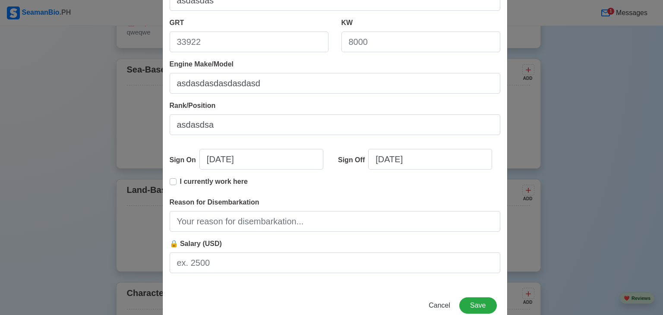
scroll to position [177, 0]
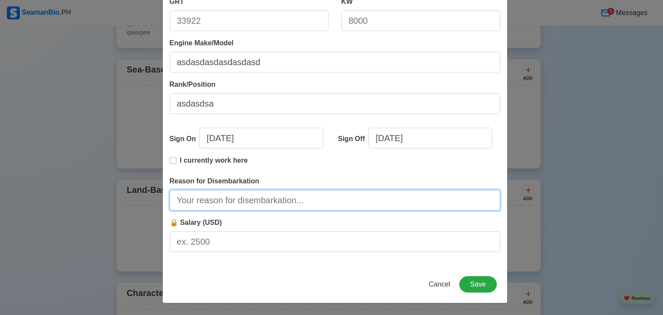
click at [396, 197] on input "Reason for Disembarkation" at bounding box center [335, 200] width 331 height 21
type input "dsadsa"
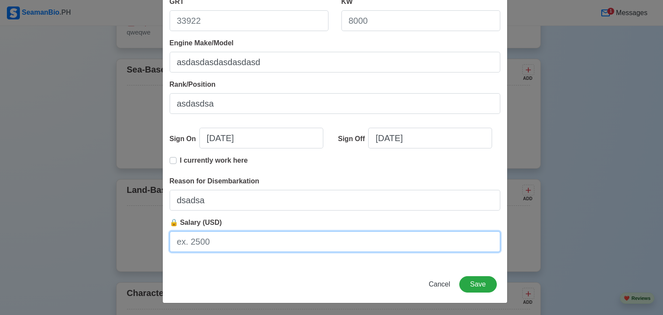
click at [288, 240] on input "🔒 Salary (USD)" at bounding box center [335, 241] width 331 height 21
type input "sadasdas"
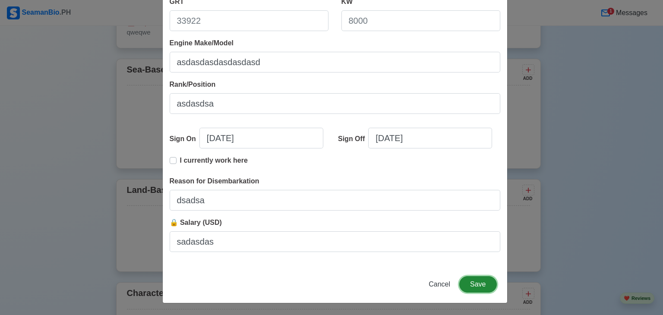
click at [489, 279] on button "Save" at bounding box center [477, 284] width 37 height 16
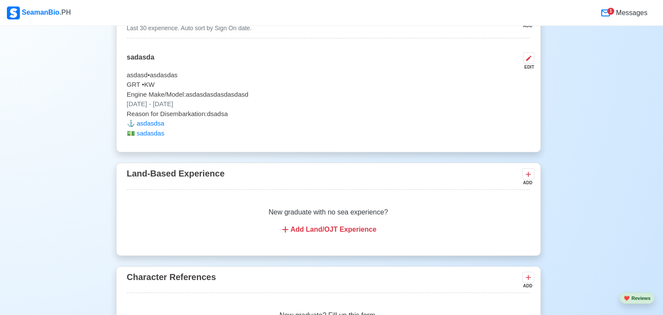
scroll to position [1182, 0]
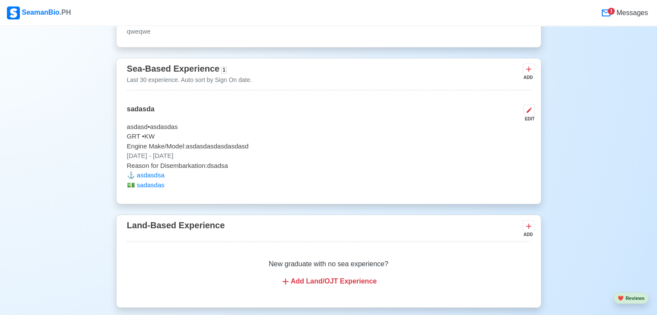
click at [401, 262] on p "New graduate with no sea experience?" at bounding box center [328, 264] width 383 height 10
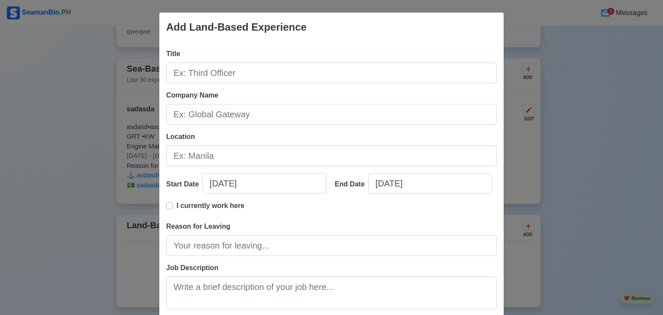
click at [571, 170] on div "Add Land-Based Experience Title Company Name Location Start Date [DATE] End Dat…" at bounding box center [331, 157] width 663 height 315
click at [298, 87] on div "Title Company Name Location Start Date [DATE] End Date [DATE] I currently work …" at bounding box center [331, 208] width 345 height 333
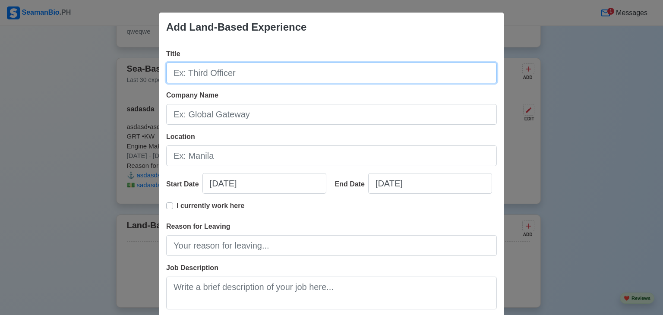
click at [323, 71] on input "Title" at bounding box center [331, 73] width 331 height 21
type input "wqeqwe"
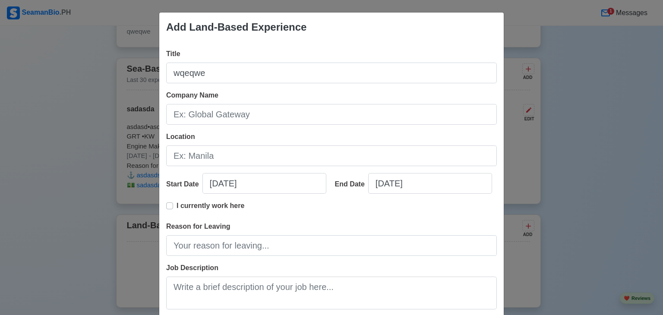
click at [256, 128] on div "Title wqeqwe Company Name Location Start Date [DATE] End Date [DATE] I currentl…" at bounding box center [331, 208] width 345 height 333
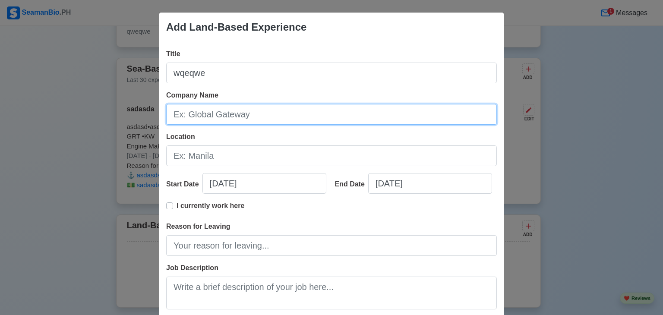
click at [257, 113] on input "Company Name" at bounding box center [331, 114] width 331 height 21
type input "qweqwe"
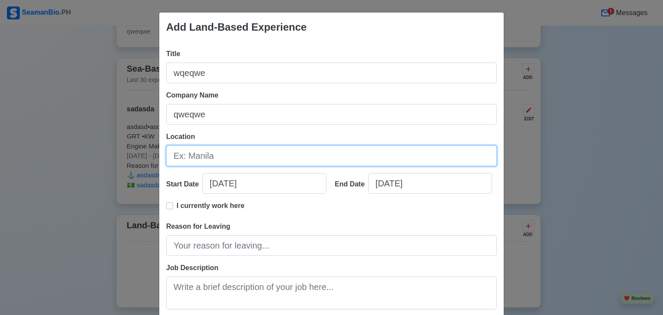
click at [230, 156] on input "Location" at bounding box center [331, 156] width 331 height 21
type input "qweqwe"
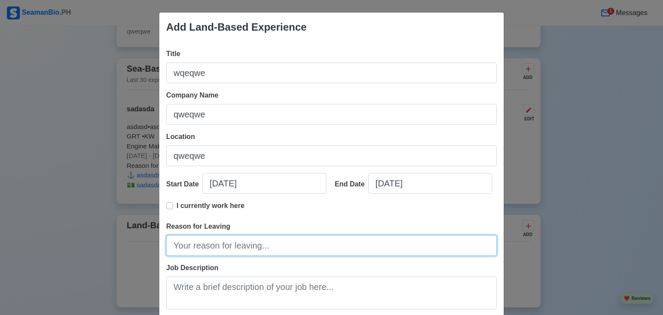
click at [228, 251] on input "Reason for Leaving" at bounding box center [331, 245] width 331 height 21
type input "eqwewqe"
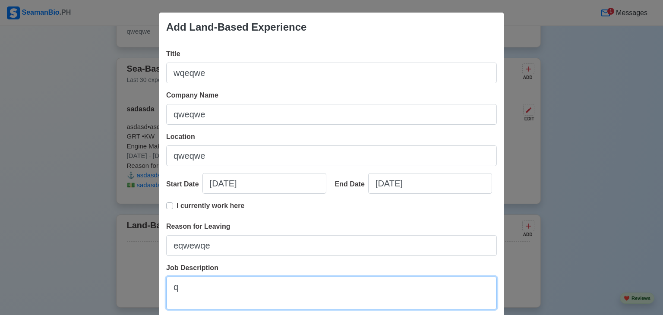
click at [236, 288] on textarea "q" at bounding box center [331, 293] width 331 height 33
type textarea "qweqweqwe"
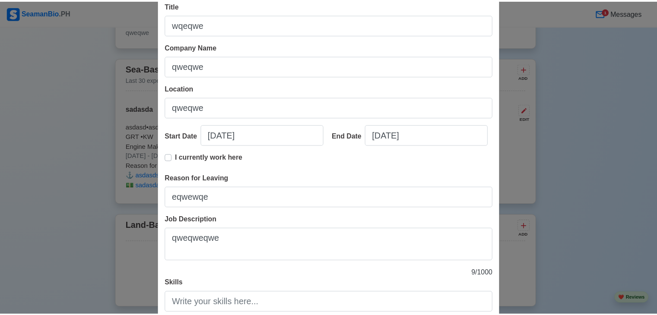
scroll to position [109, 0]
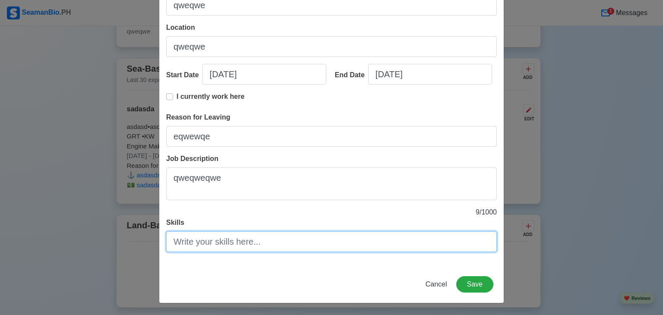
click at [317, 234] on input "Skills" at bounding box center [331, 241] width 331 height 21
type input "wqeqweqwe"
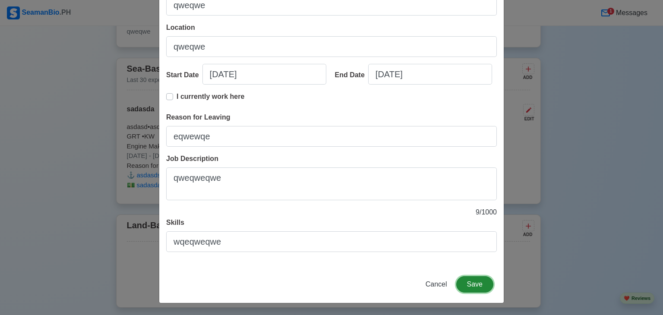
click at [486, 289] on button "Save" at bounding box center [474, 284] width 37 height 16
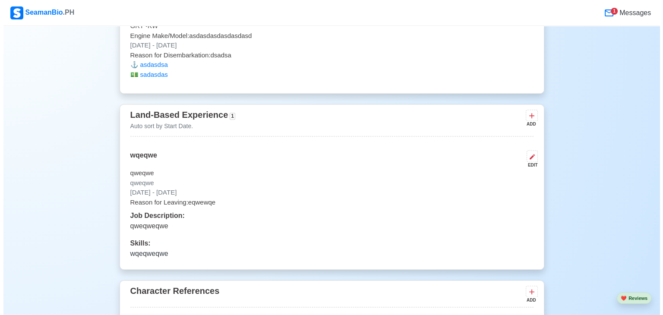
scroll to position [1441, 0]
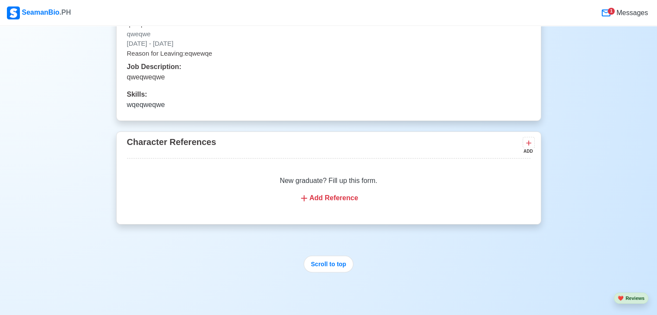
click at [366, 188] on div "New graduate? Fill up this form. Add Reference" at bounding box center [328, 189] width 403 height 48
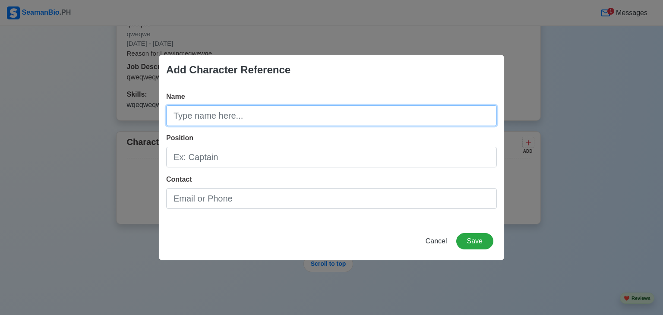
click at [330, 122] on input "Name" at bounding box center [331, 115] width 331 height 21
type input "dasdasd"
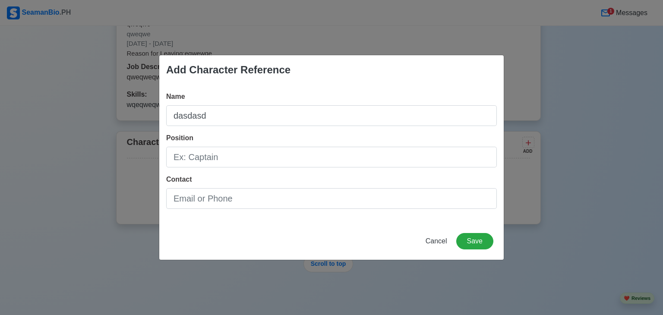
click at [208, 173] on div "Name dasdasd Position Contact" at bounding box center [331, 154] width 345 height 138
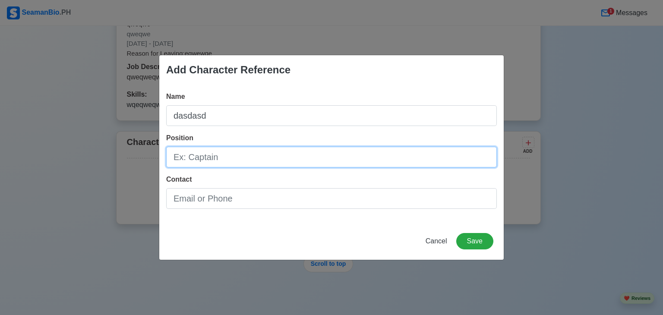
click at [231, 158] on input "Position" at bounding box center [331, 157] width 331 height 21
type input "dsadsad"
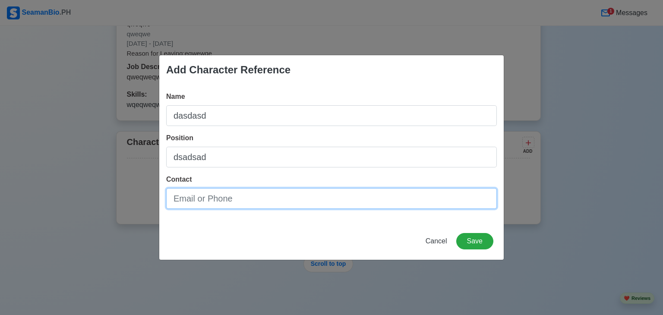
click at [234, 203] on input "Contact" at bounding box center [331, 198] width 331 height 21
type input "sdsadsa"
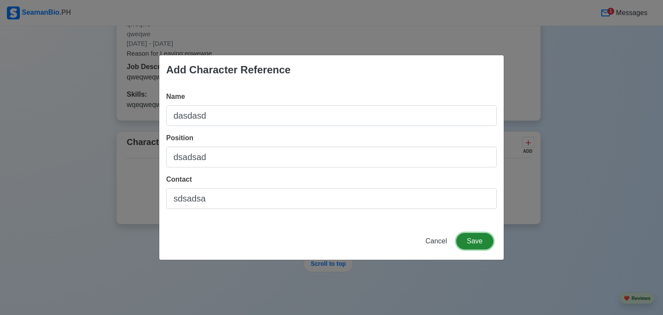
click at [488, 243] on button "Save" at bounding box center [474, 241] width 37 height 16
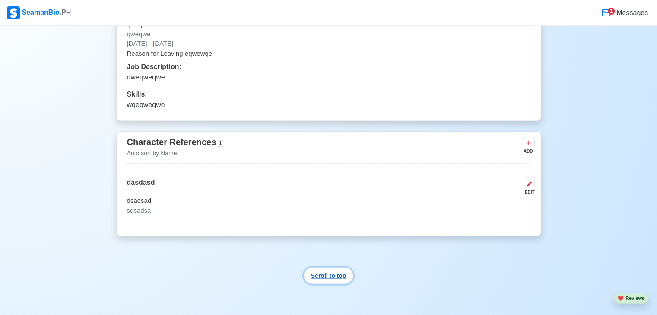
click at [351, 270] on button "Scroll to top" at bounding box center [329, 275] width 50 height 17
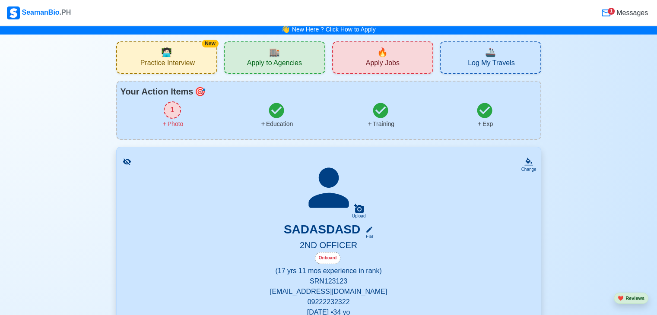
scroll to position [0, 0]
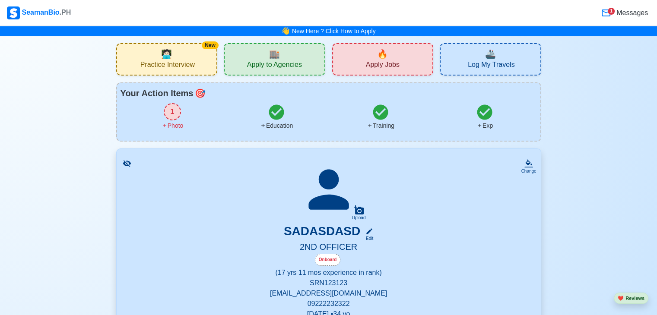
click at [271, 111] on icon at bounding box center [276, 112] width 15 height 15
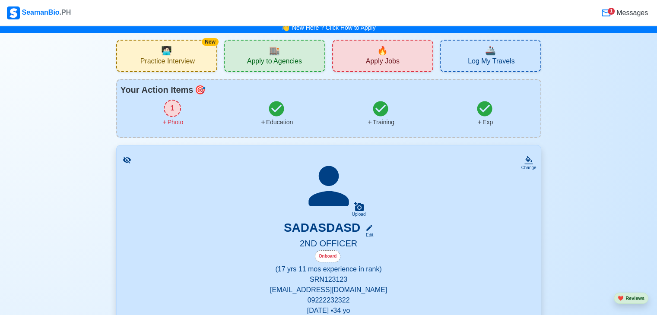
scroll to position [1, 0]
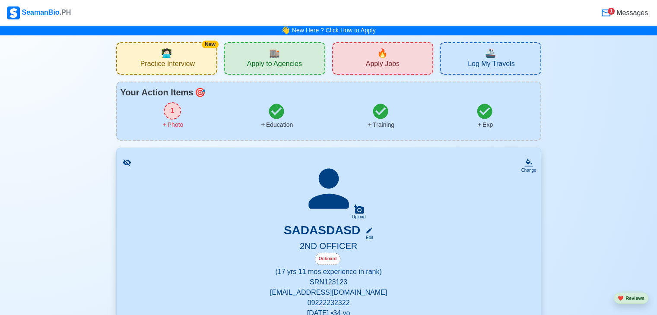
click at [170, 115] on div "1" at bounding box center [172, 110] width 17 height 17
click at [278, 54] on span "🏬" at bounding box center [274, 53] width 11 height 13
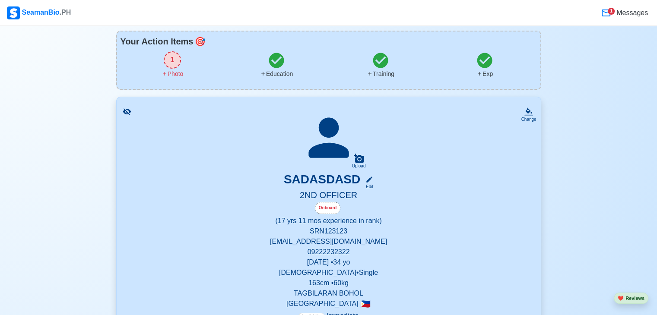
scroll to position [47, 0]
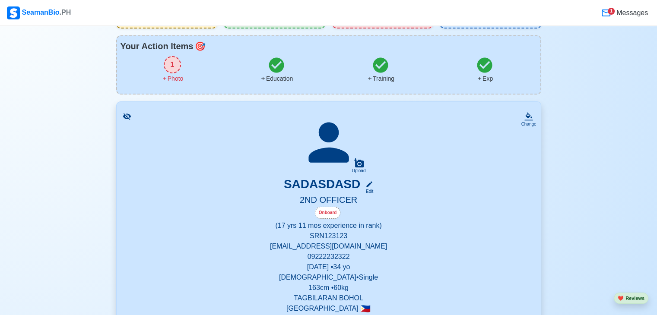
click at [381, 67] on icon at bounding box center [380, 64] width 15 height 15
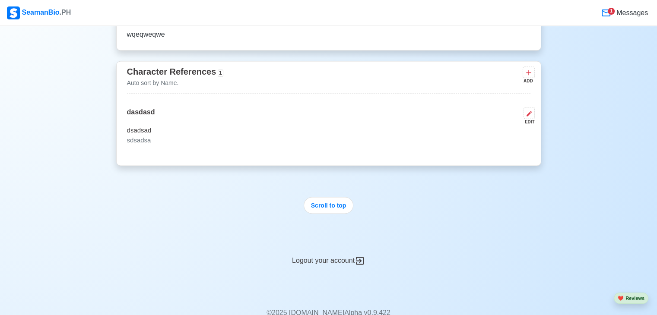
scroll to position [1560, 0]
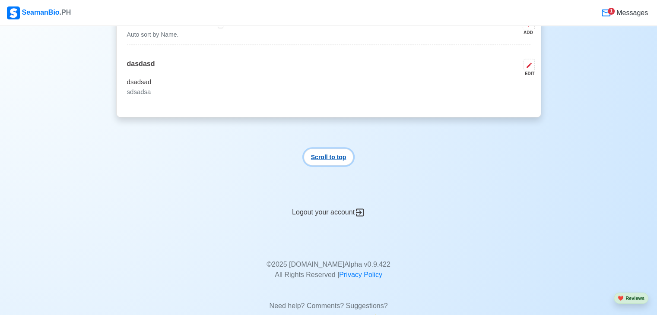
click at [317, 163] on button "Scroll to top" at bounding box center [329, 157] width 50 height 17
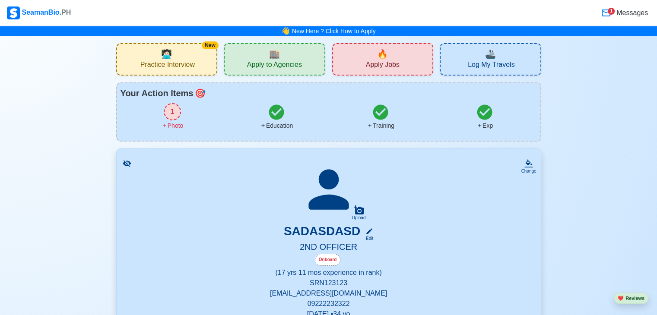
scroll to position [120, 0]
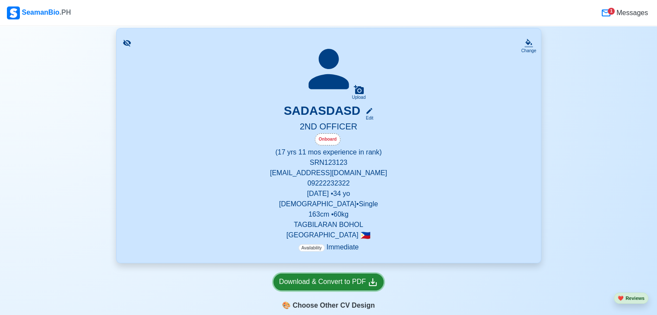
click at [332, 285] on div "Download & Convert to PDF" at bounding box center [328, 282] width 99 height 11
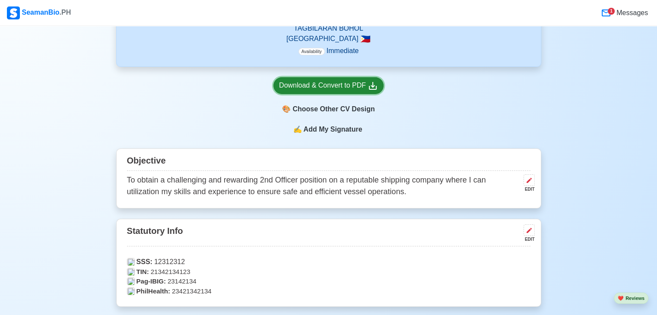
scroll to position [314, 0]
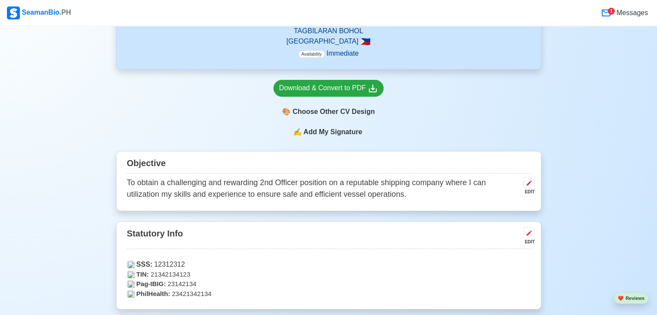
click at [326, 136] on span "Add My Signature" at bounding box center [332, 132] width 62 height 10
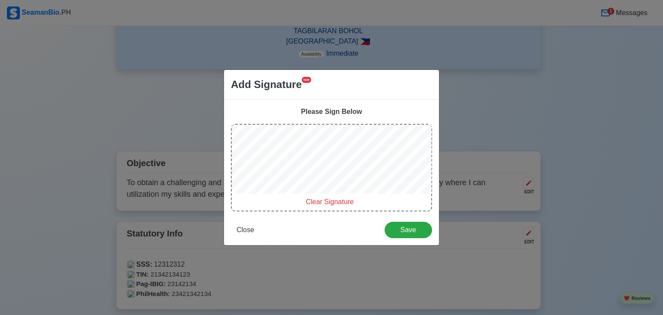
click at [332, 197] on div "Clear Signature" at bounding box center [330, 202] width 196 height 10
click at [422, 227] on span "Save" at bounding box center [408, 229] width 36 height 7
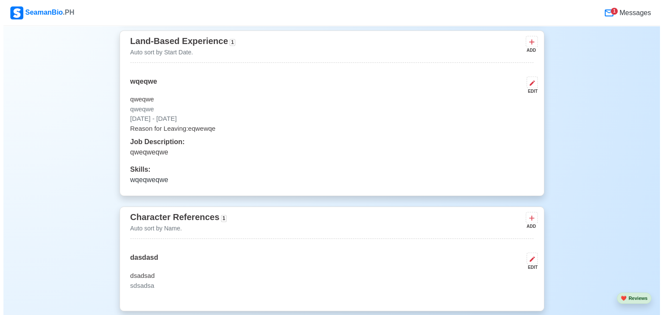
scroll to position [1375, 0]
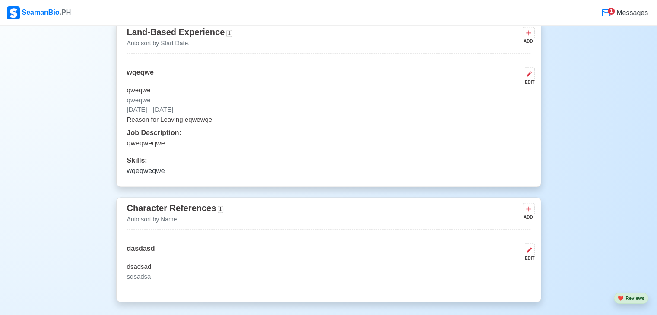
click at [534, 254] on div "Character References 1 Auto sort by Name. ADD dasdasd EDIT dsadsad sdsadsa" at bounding box center [328, 249] width 425 height 105
click at [532, 253] on button at bounding box center [528, 250] width 11 height 12
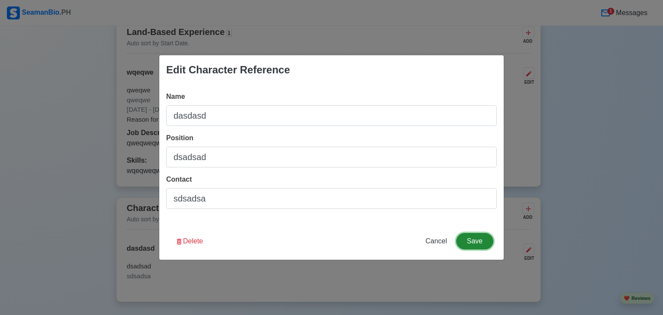
click at [484, 244] on button "Save" at bounding box center [474, 241] width 37 height 16
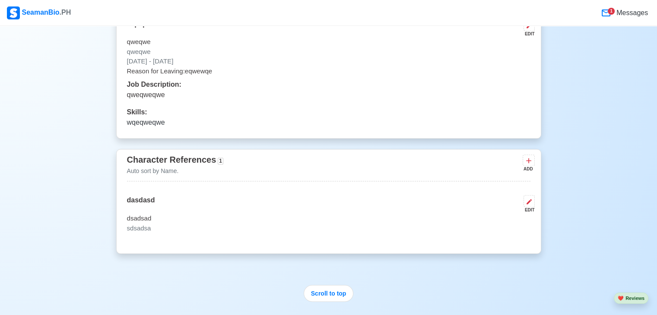
scroll to position [1468, 0]
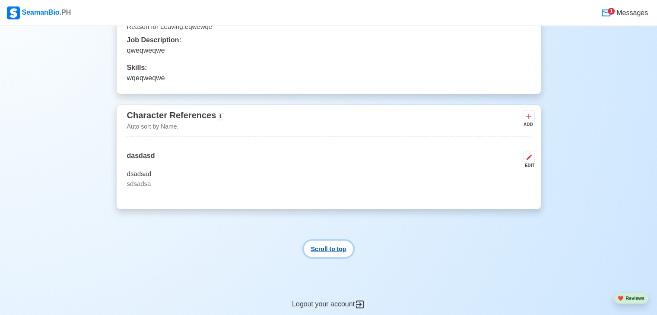
click at [328, 250] on button "Scroll to top" at bounding box center [329, 249] width 50 height 17
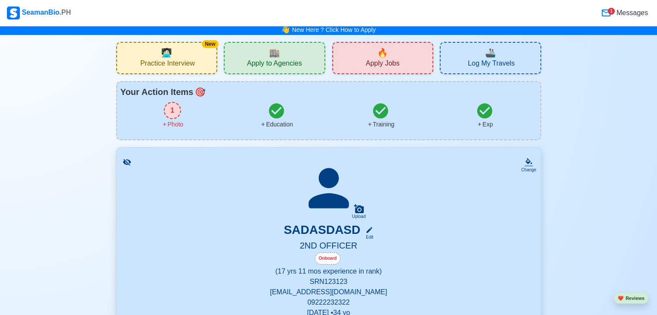
scroll to position [0, 0]
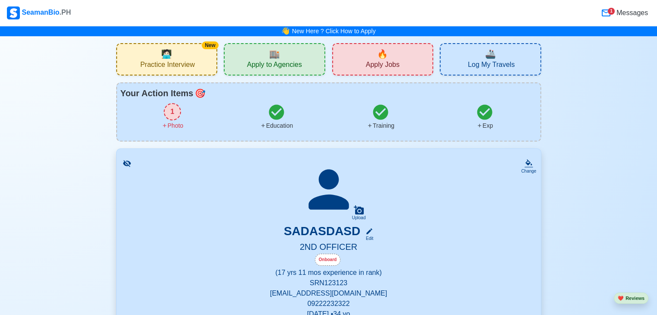
click at [380, 62] on span "Apply Jobs" at bounding box center [383, 65] width 34 height 11
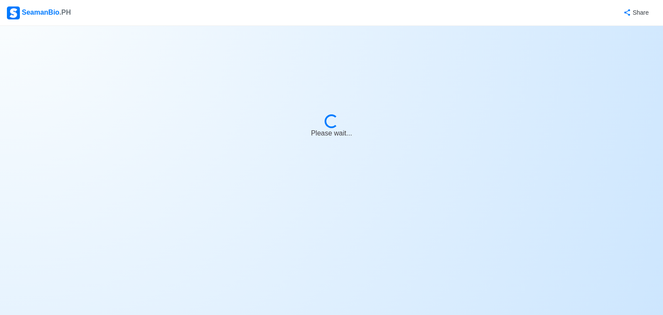
select select "2nd Officer"
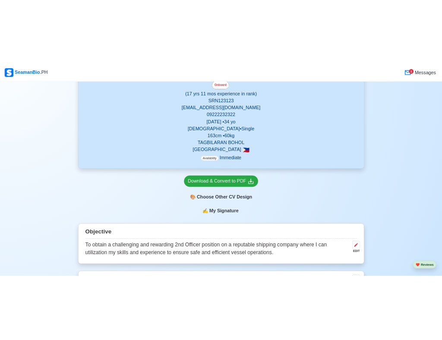
scroll to position [224, 0]
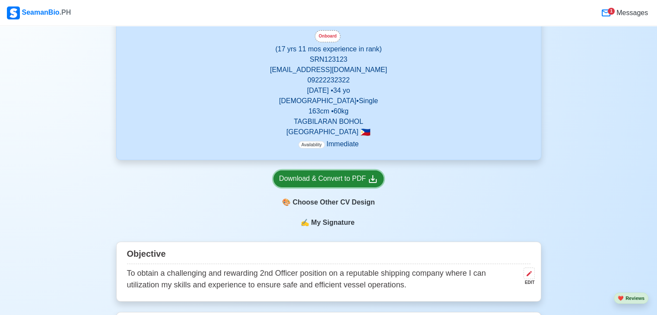
click at [320, 178] on div "Download & Convert to PDF" at bounding box center [328, 179] width 99 height 11
